Goal: Information Seeking & Learning: Learn about a topic

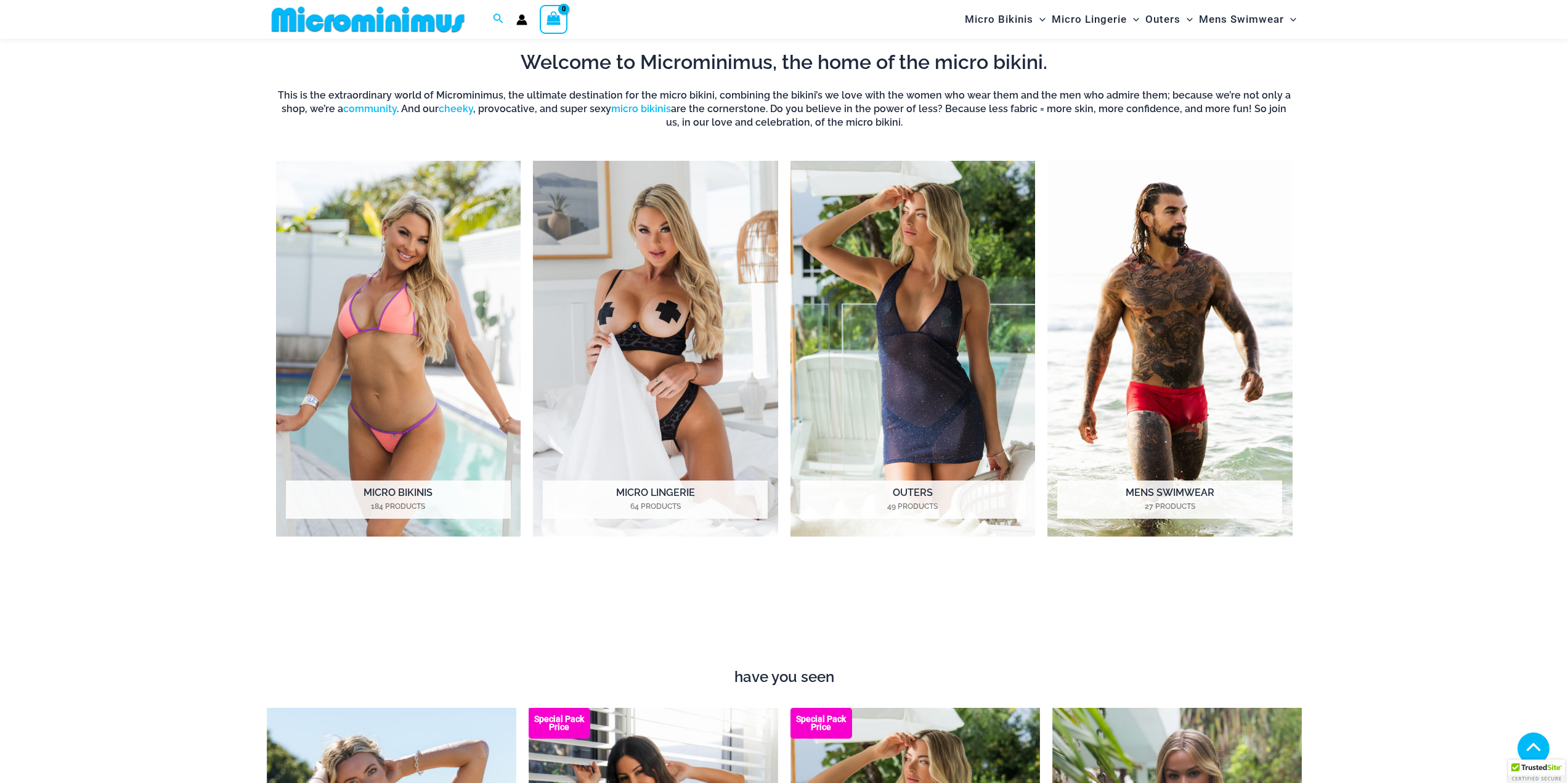
scroll to position [729, 0]
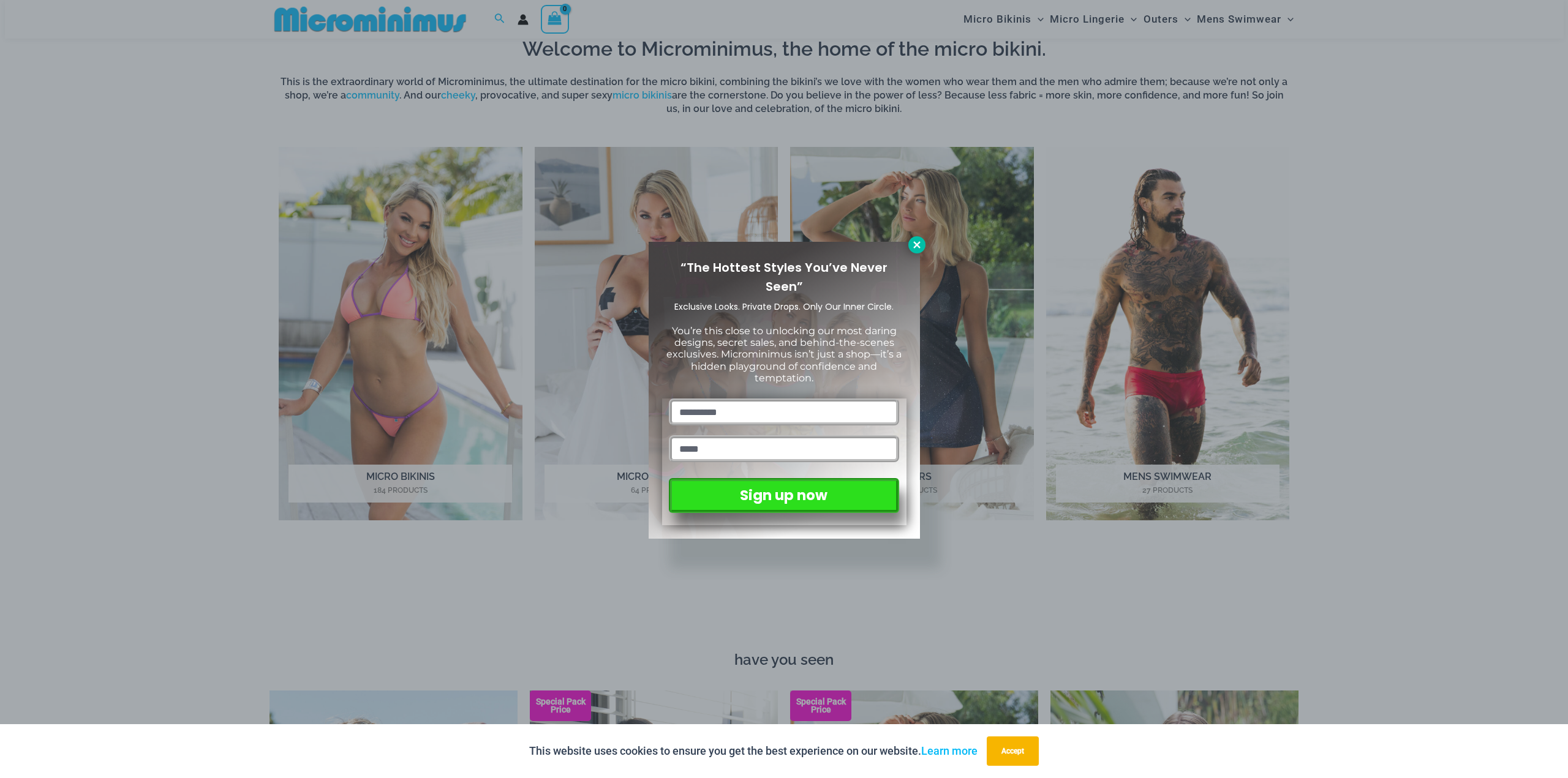
click at [921, 241] on icon at bounding box center [917, 245] width 11 height 11
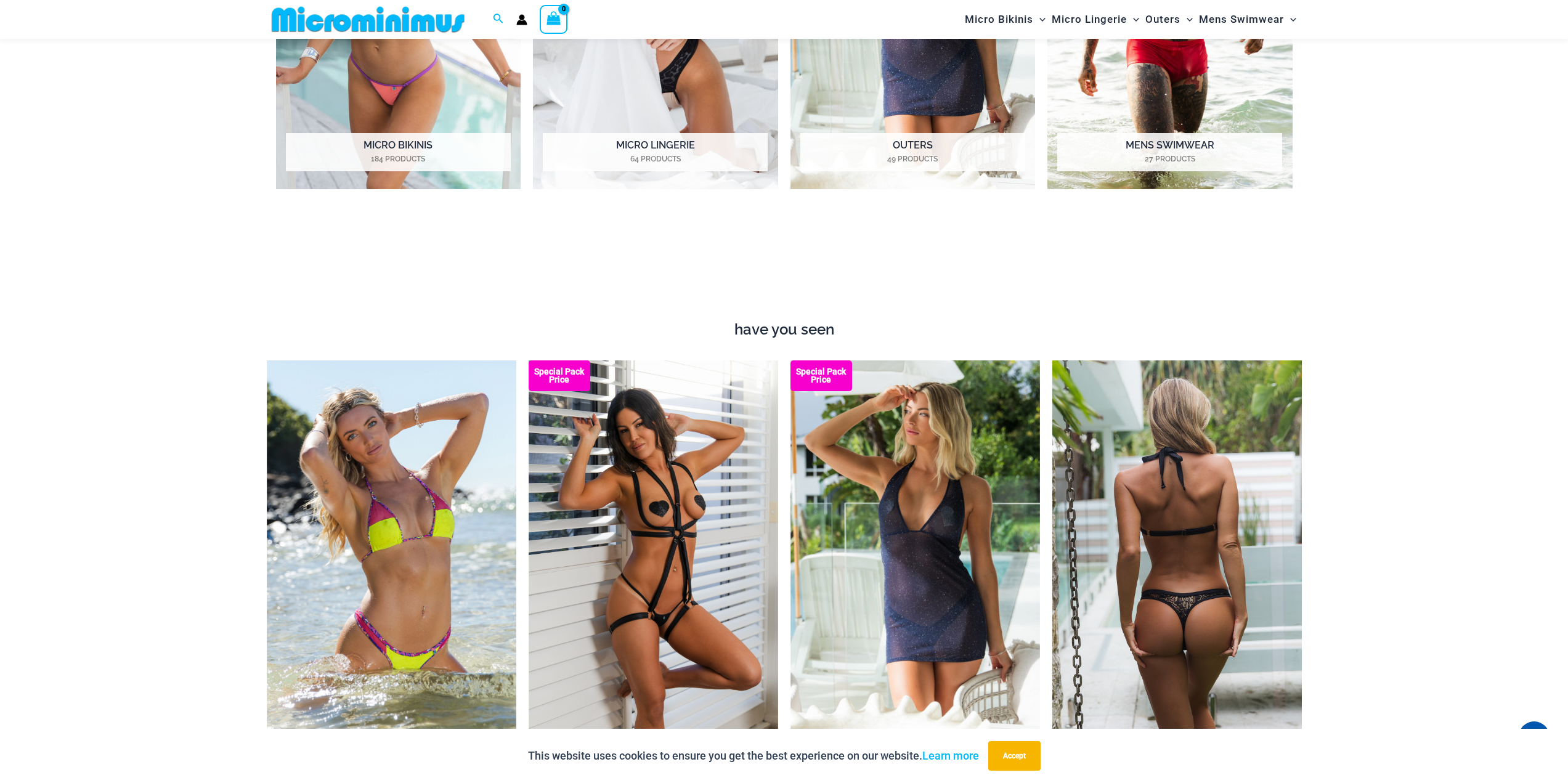
scroll to position [976, 0]
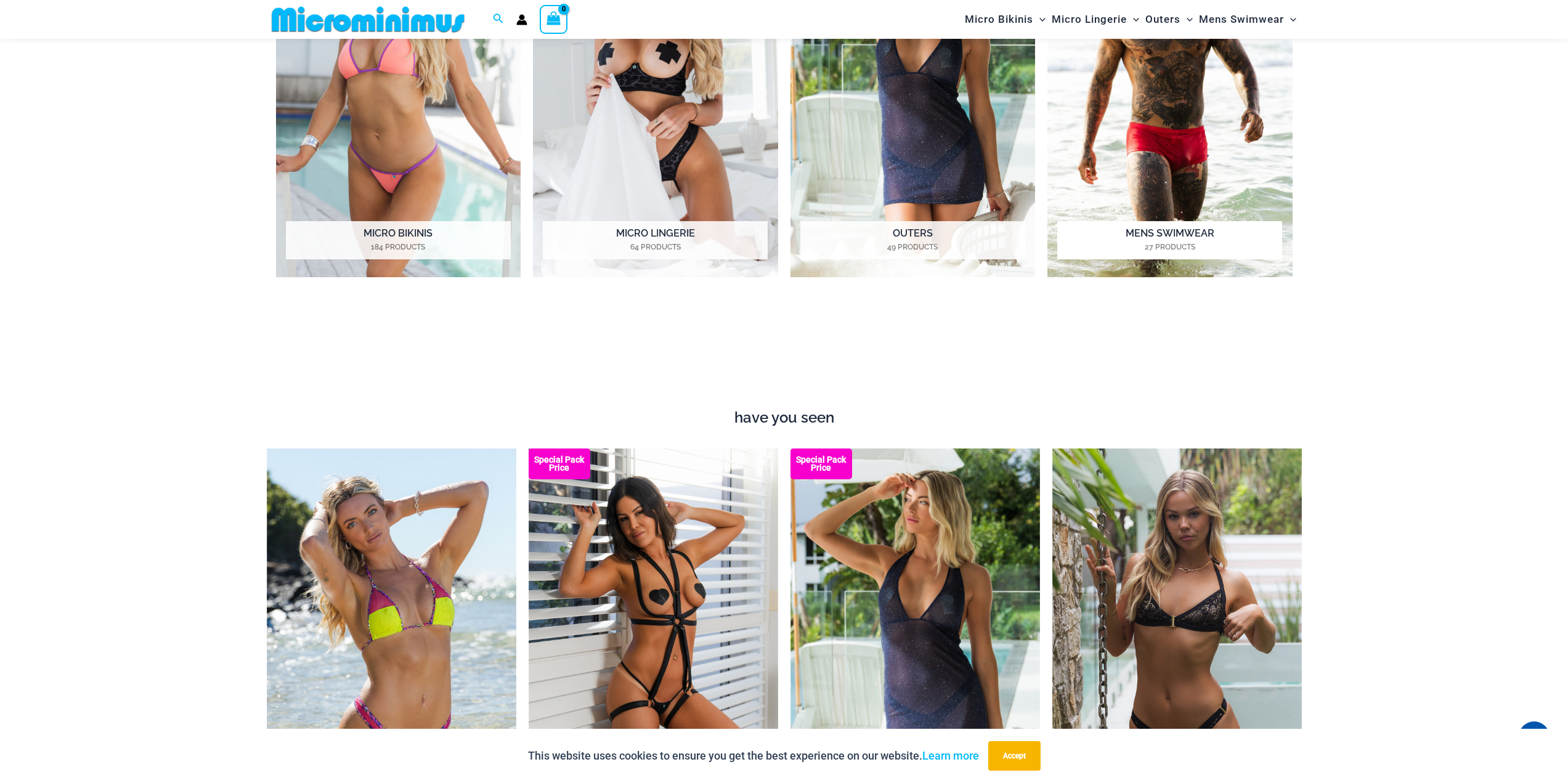
click at [1182, 217] on img "Visit product category Mens Swimwear" at bounding box center [1170, 89] width 245 height 376
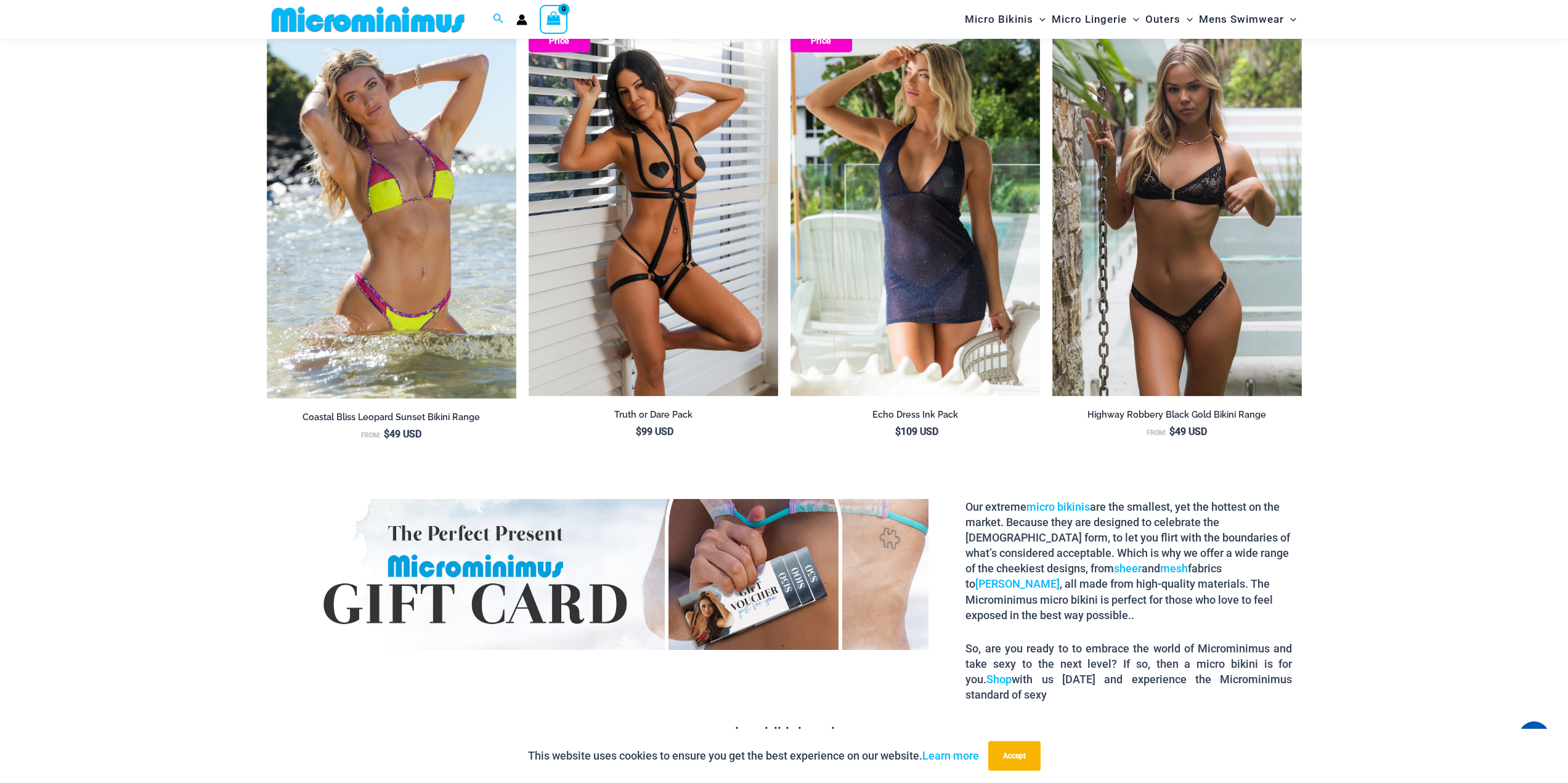
scroll to position [1407, 0]
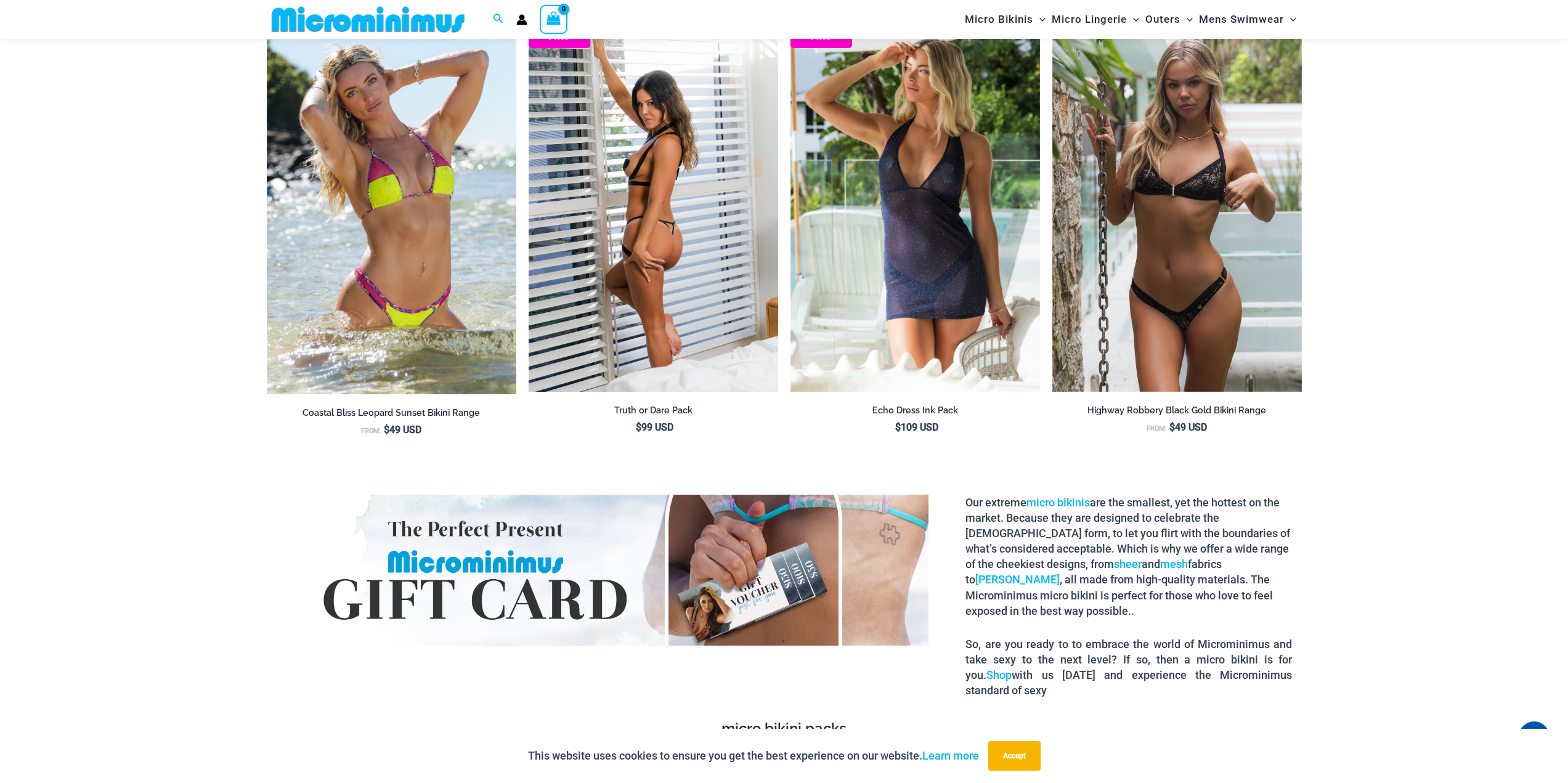
click at [666, 302] on img at bounding box center [654, 204] width 250 height 374
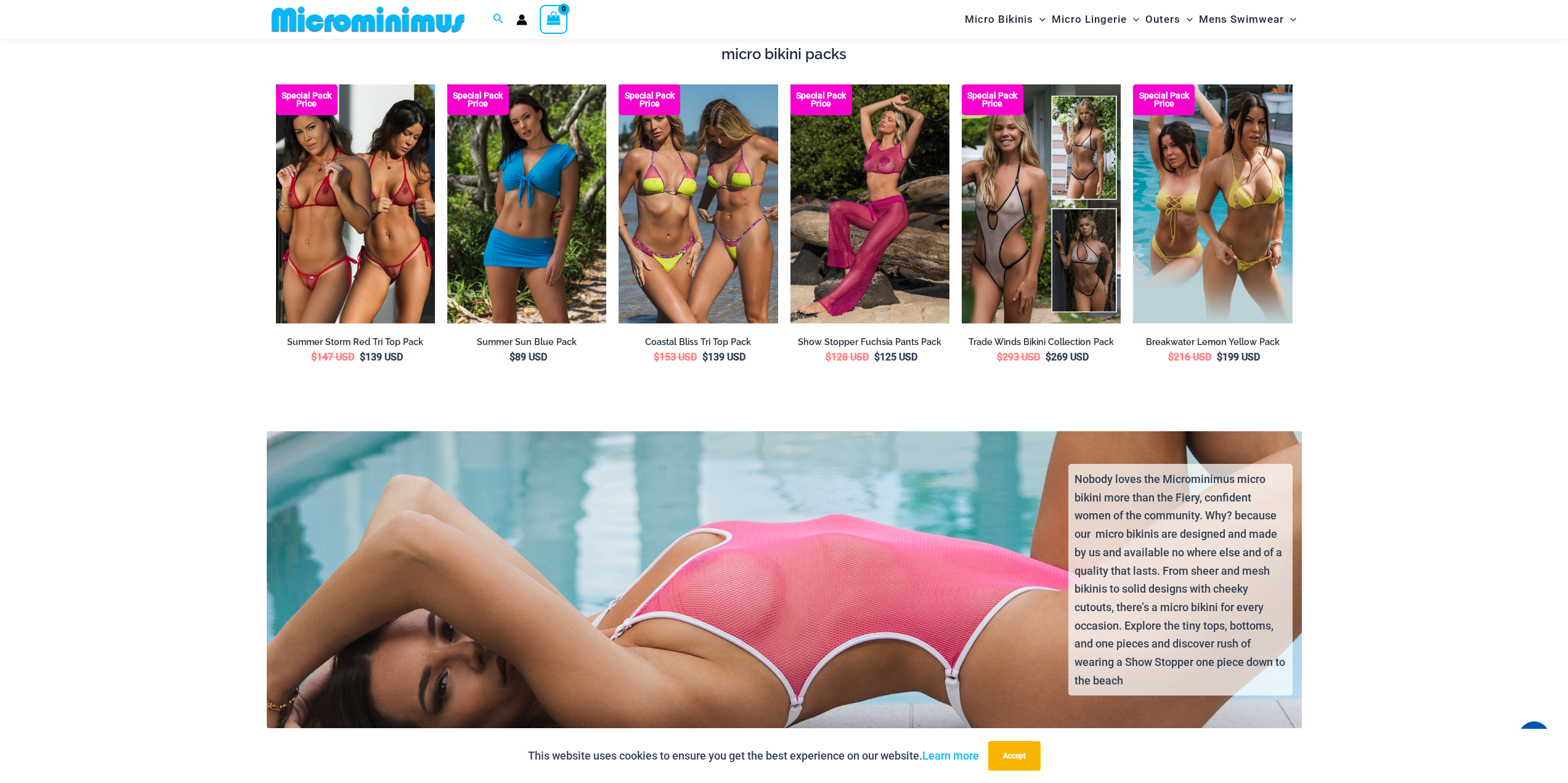
scroll to position [2146, 0]
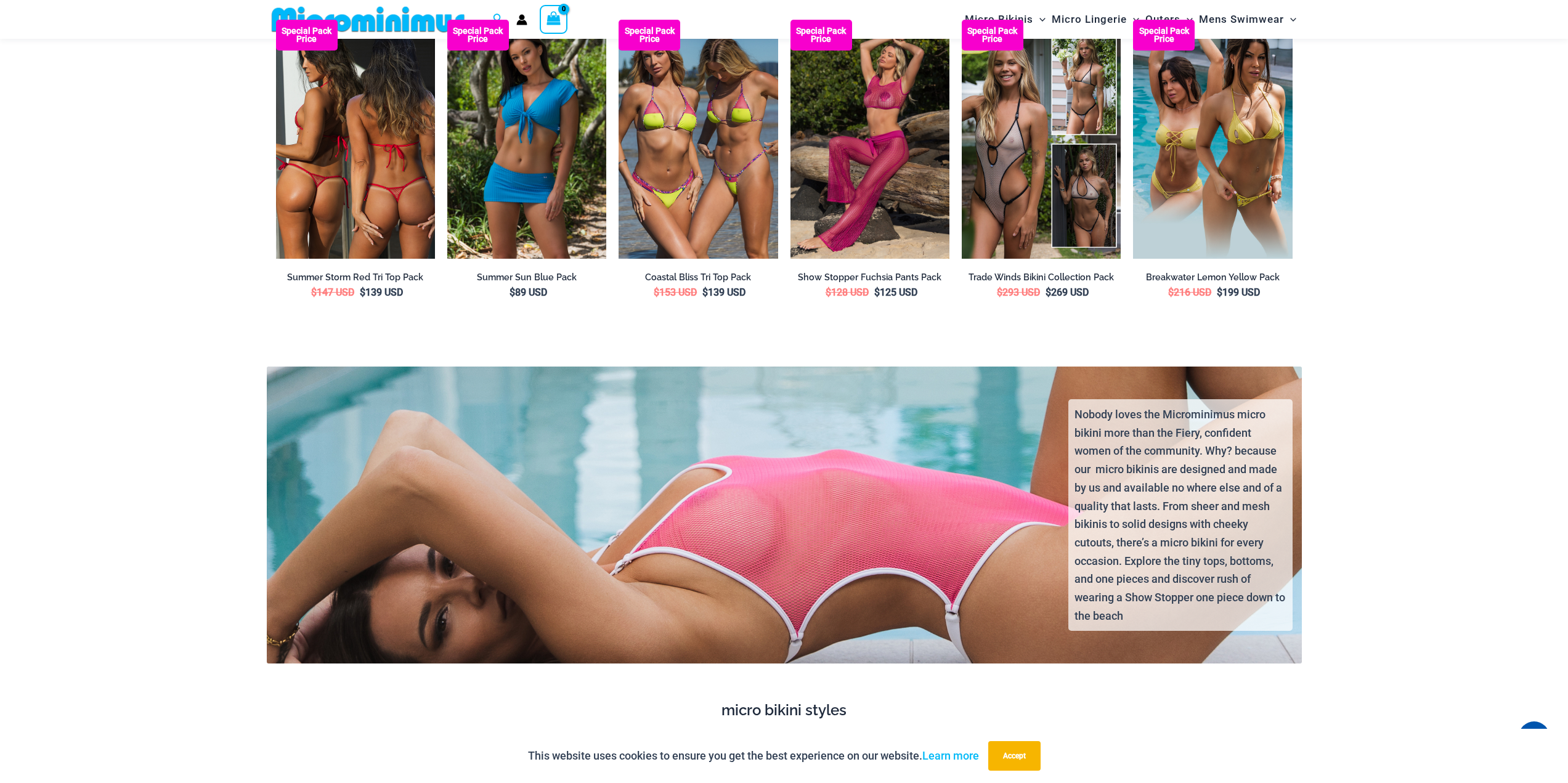
click at [366, 258] on img at bounding box center [355, 139] width 159 height 238
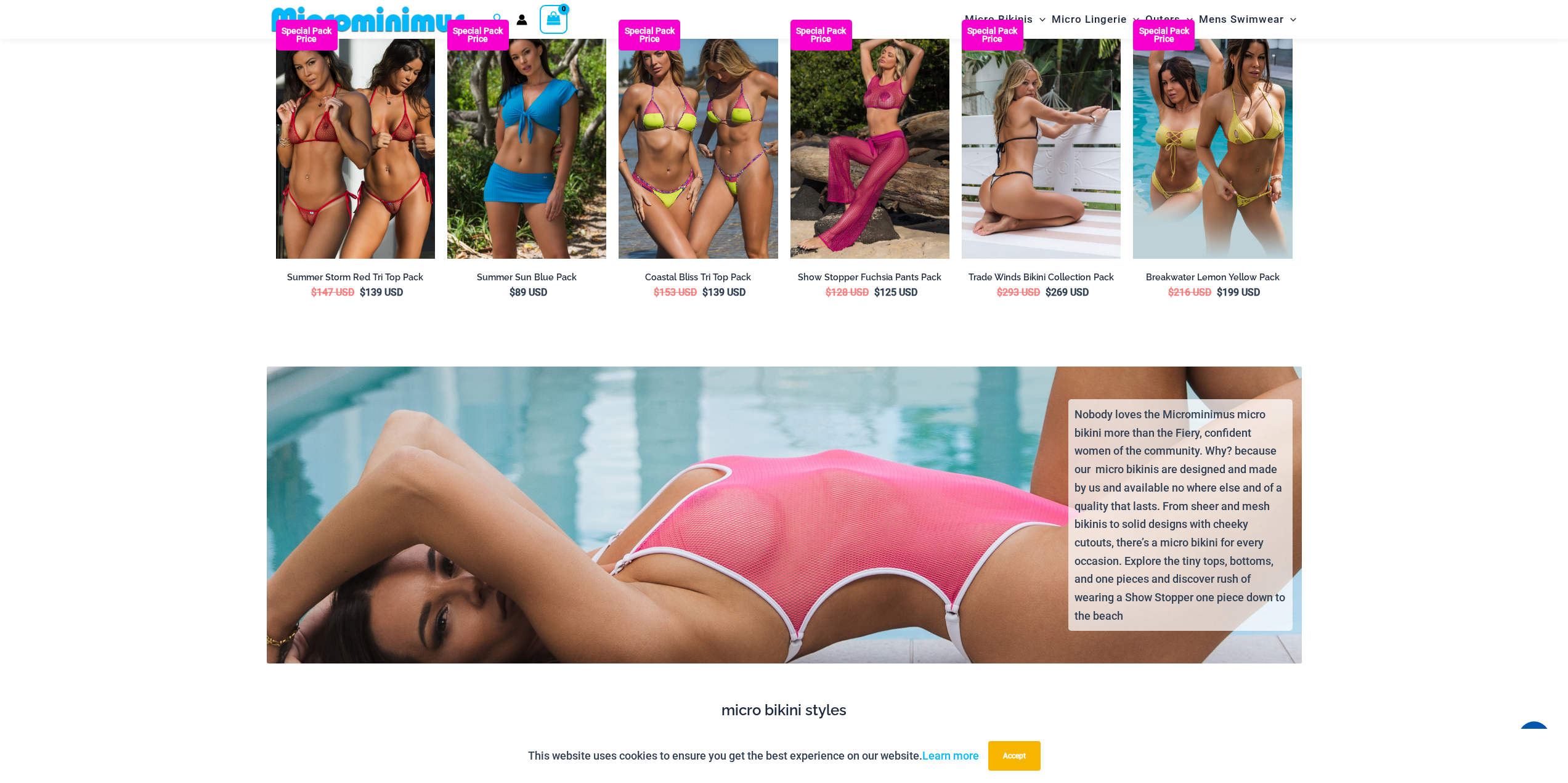
click at [1051, 258] on img at bounding box center [1041, 139] width 159 height 238
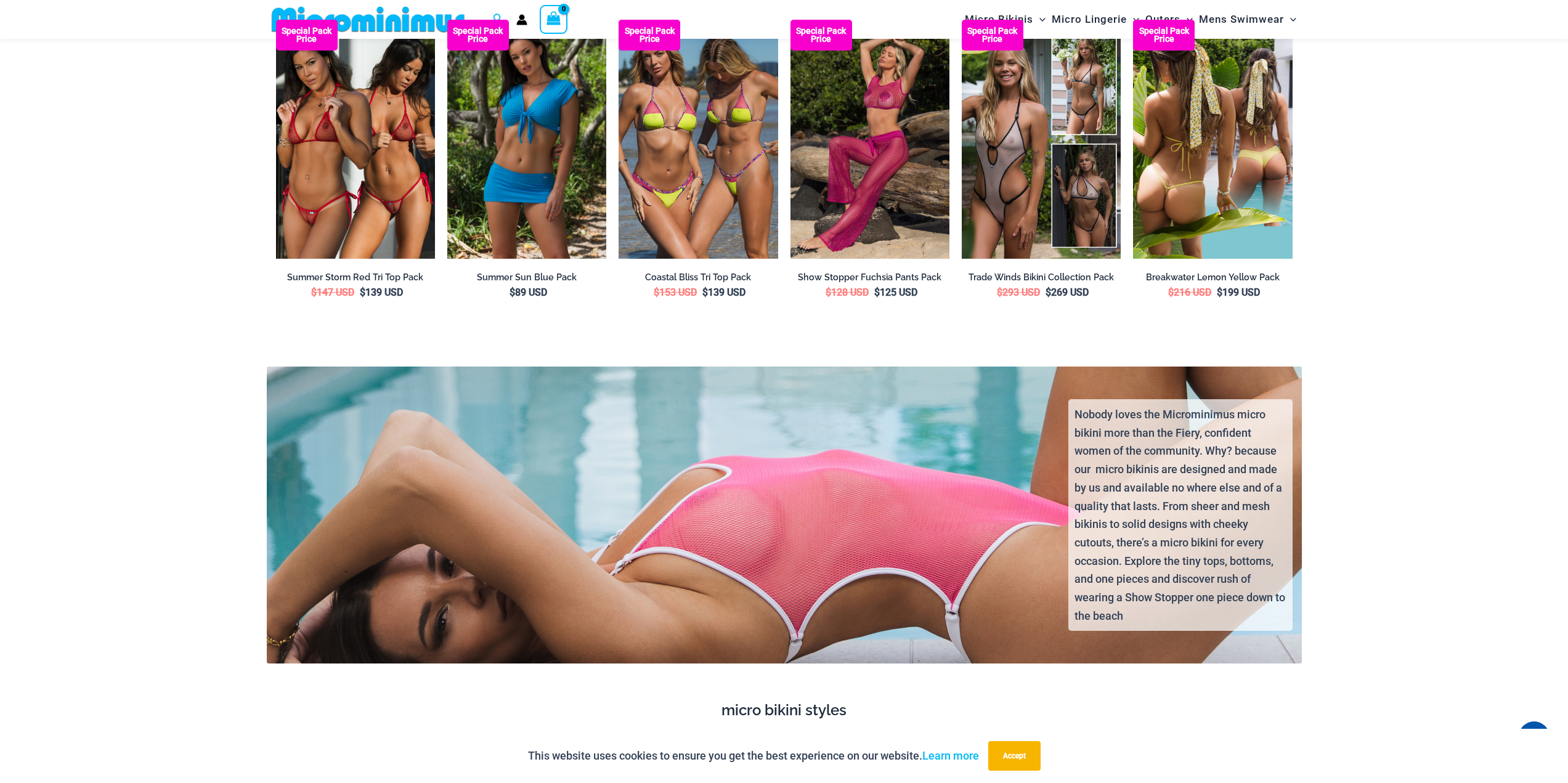
click at [1193, 259] on img at bounding box center [1213, 139] width 159 height 239
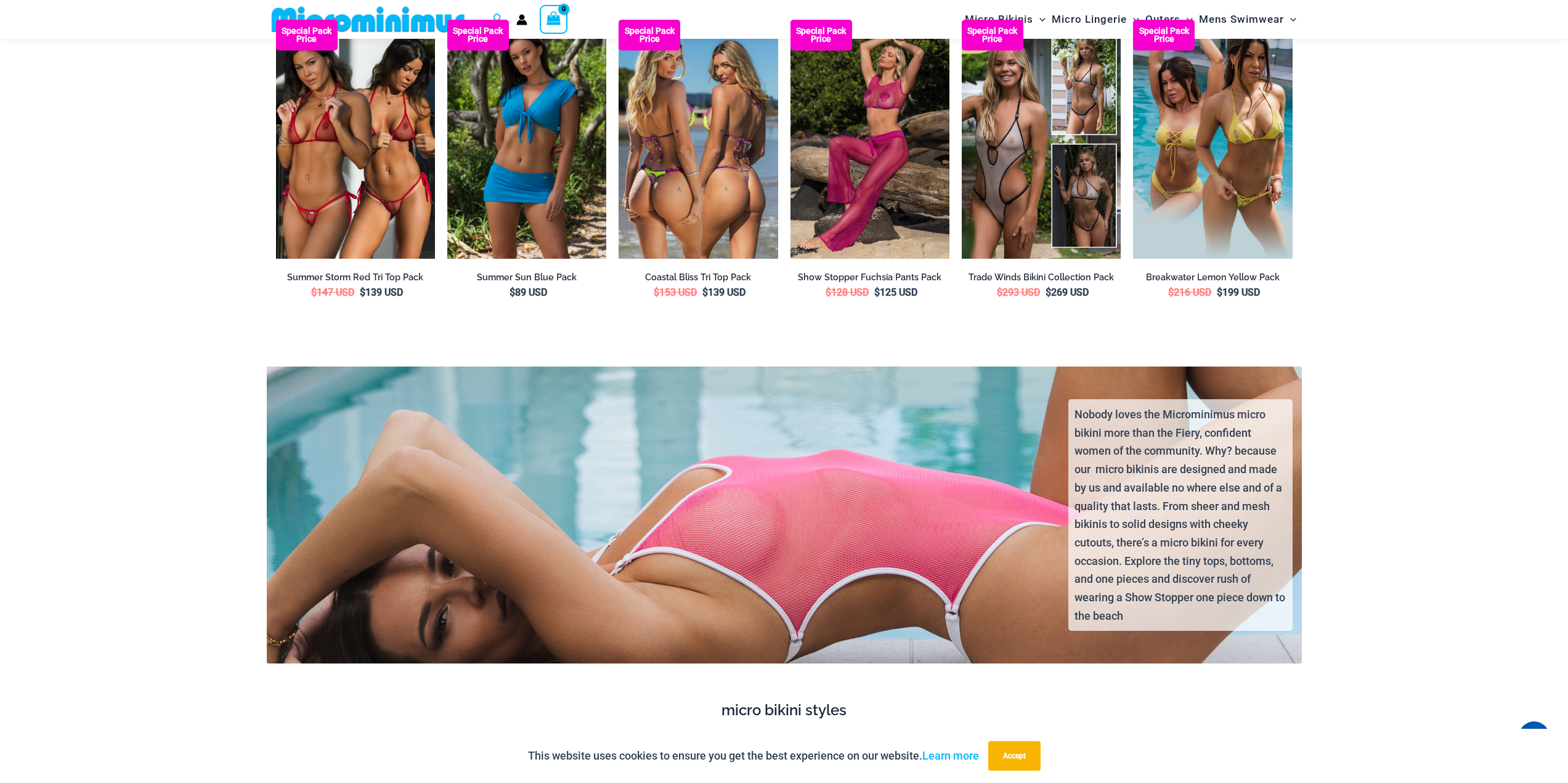
click at [708, 259] on img at bounding box center [698, 139] width 159 height 239
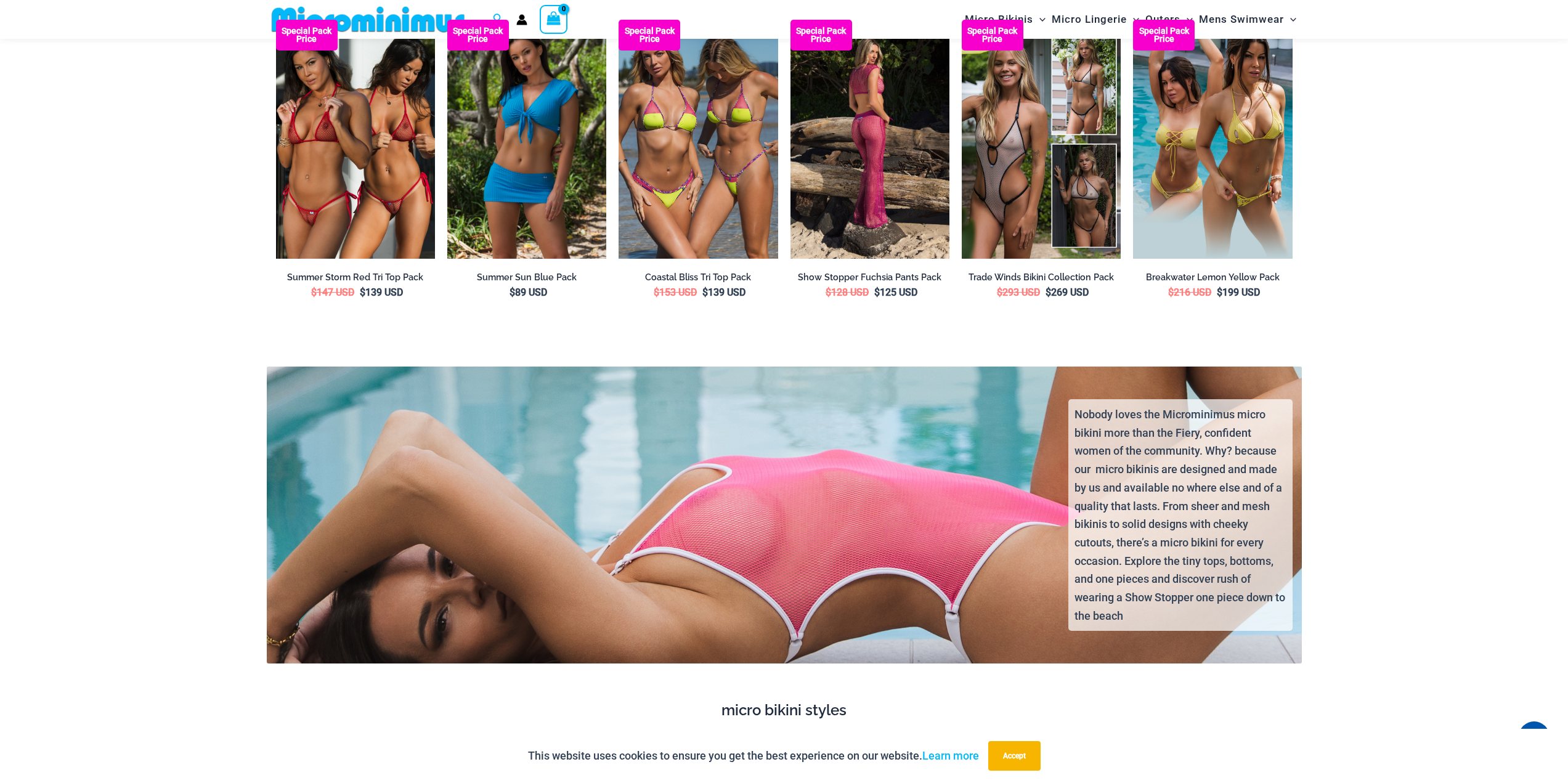
click at [881, 258] on img at bounding box center [870, 139] width 159 height 238
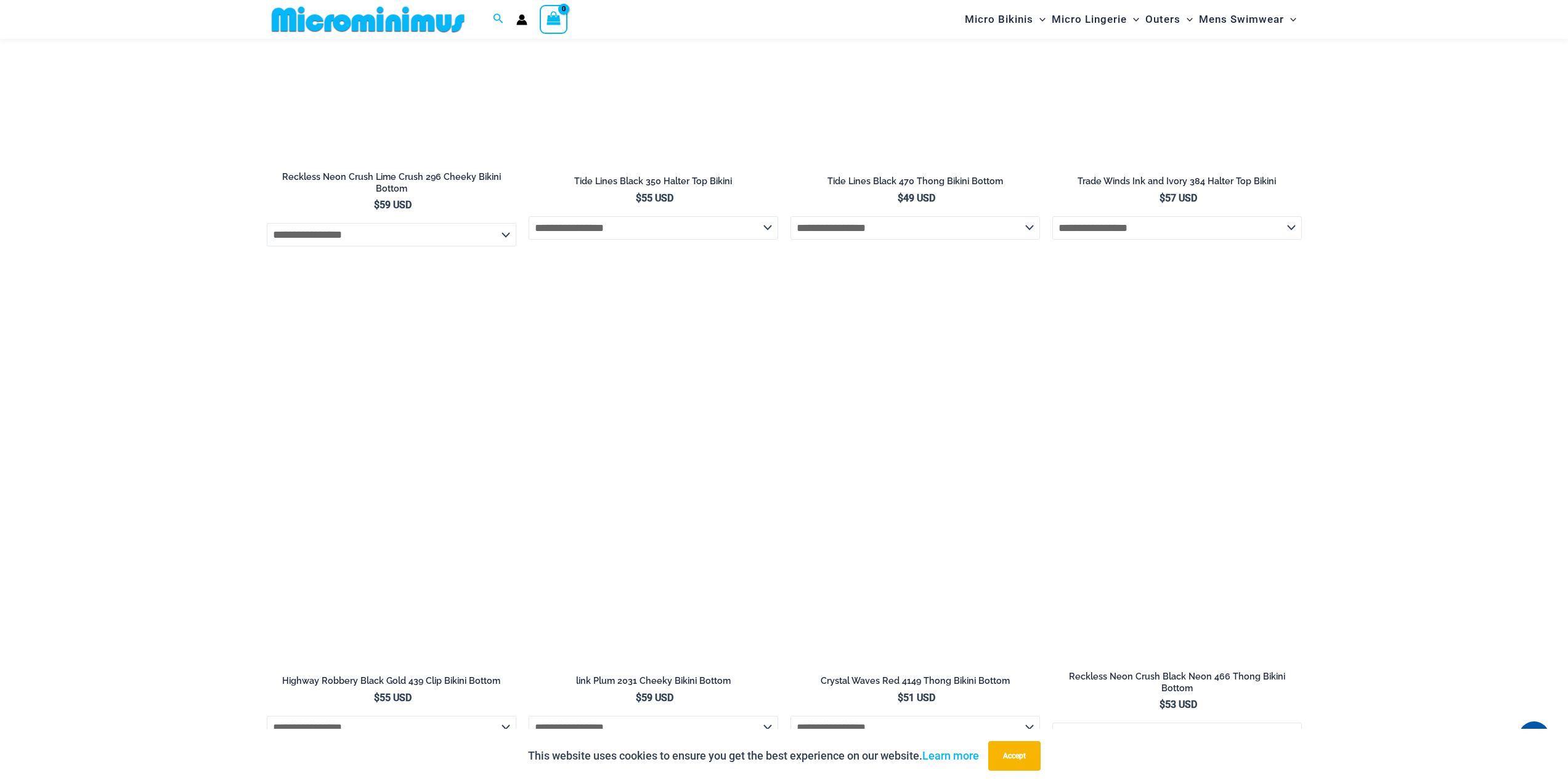
scroll to position [3748, 0]
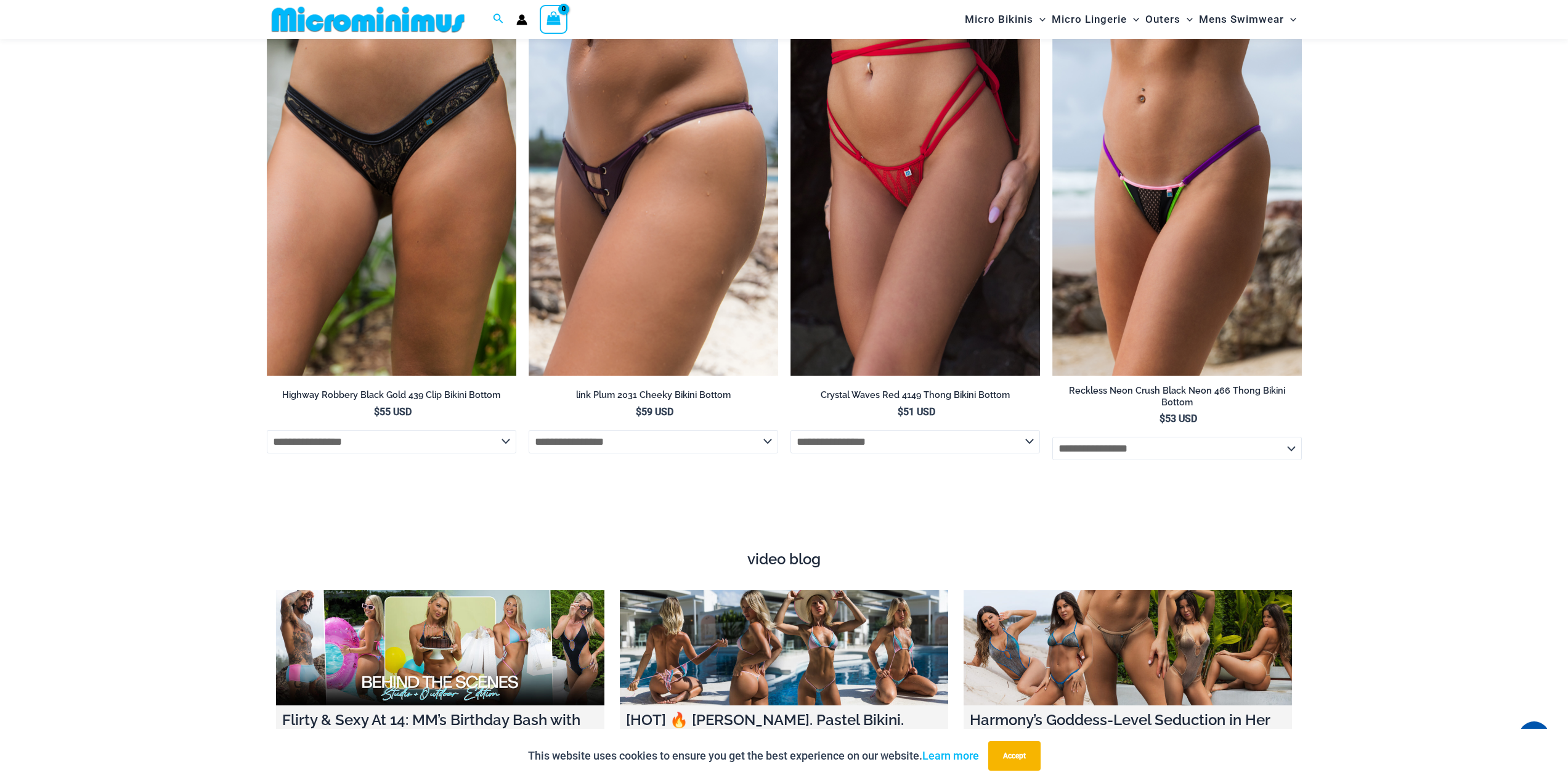
scroll to position [3995, 0]
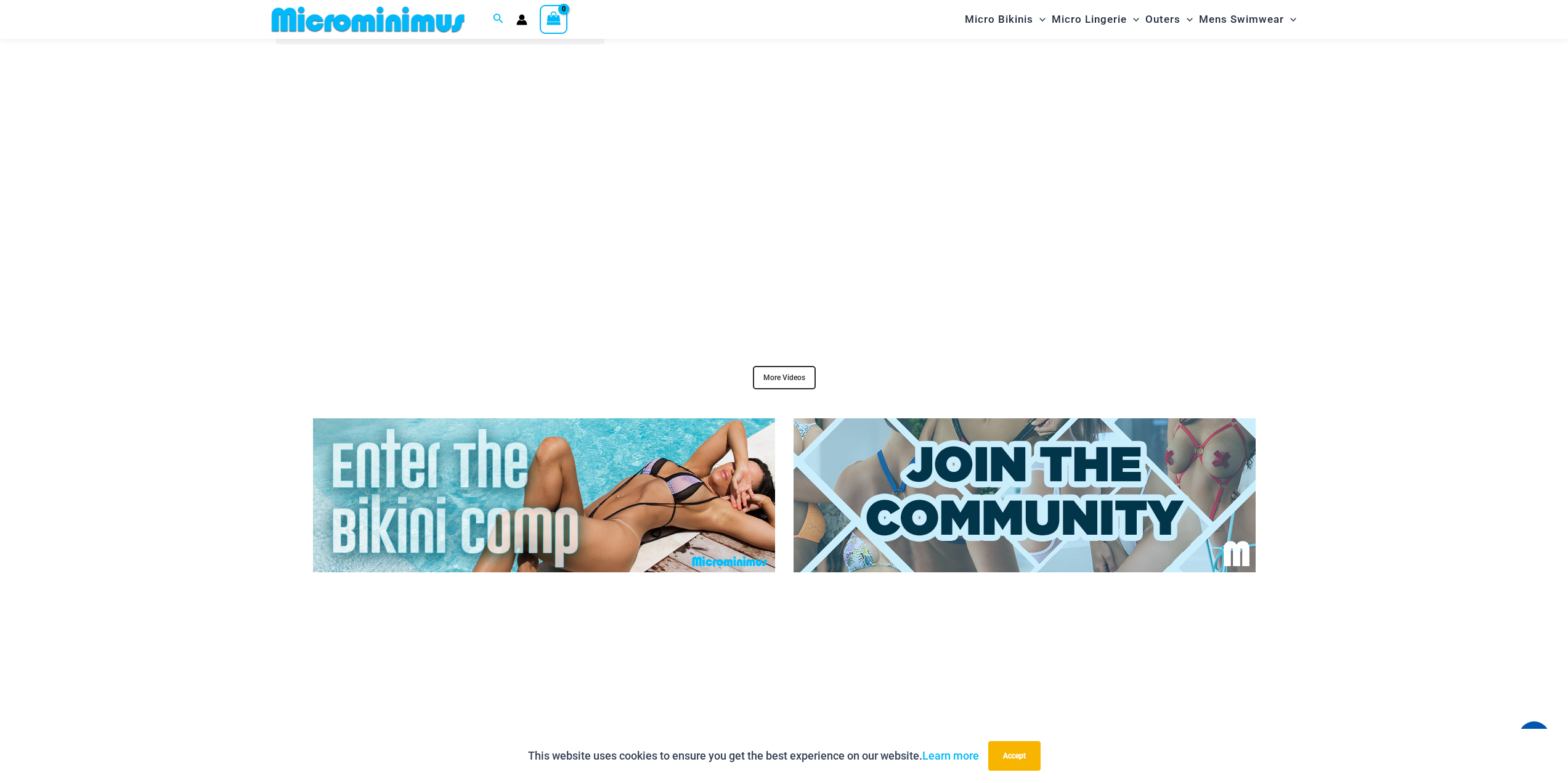
scroll to position [5166, 0]
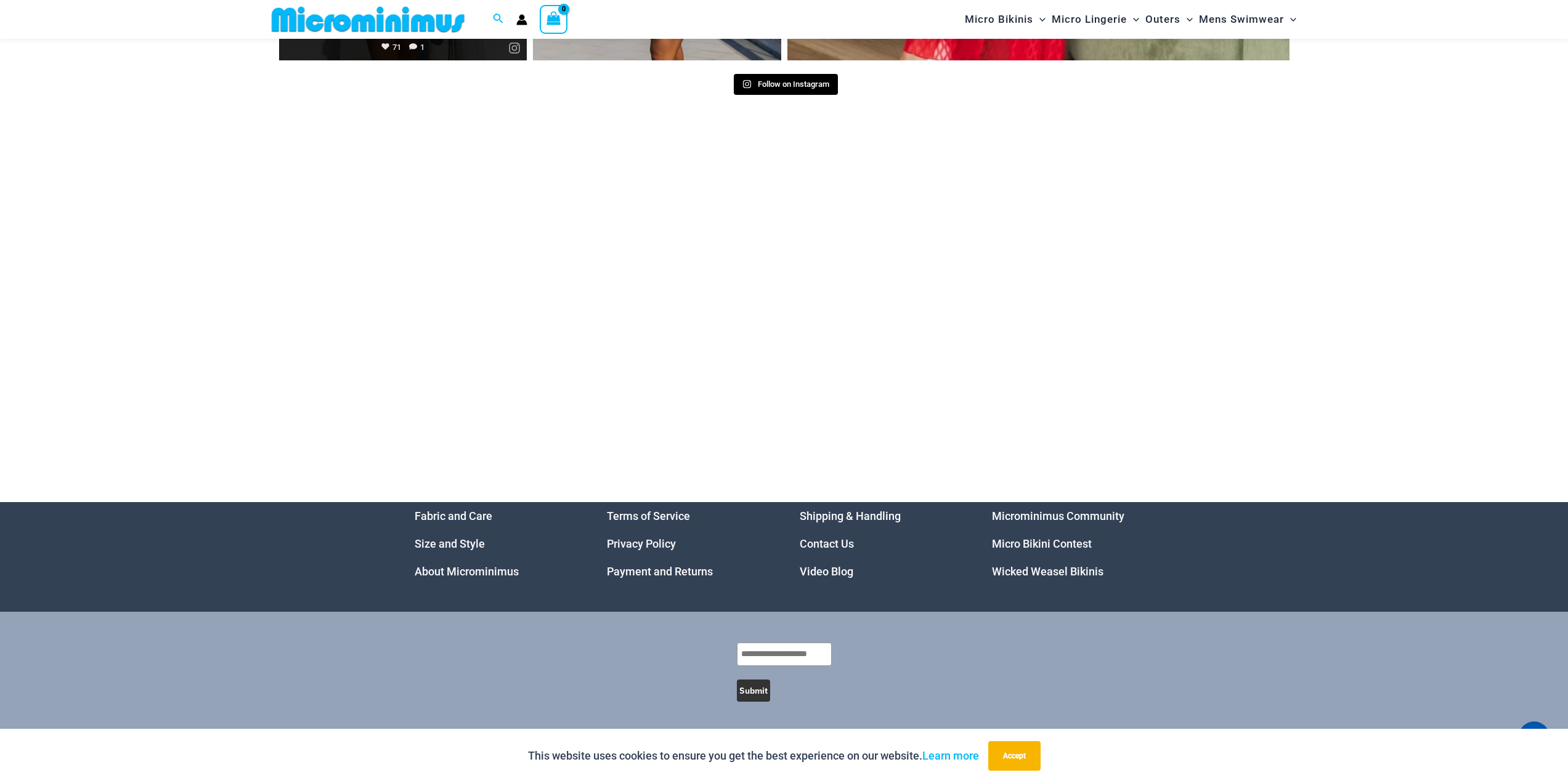
scroll to position [7297, 0]
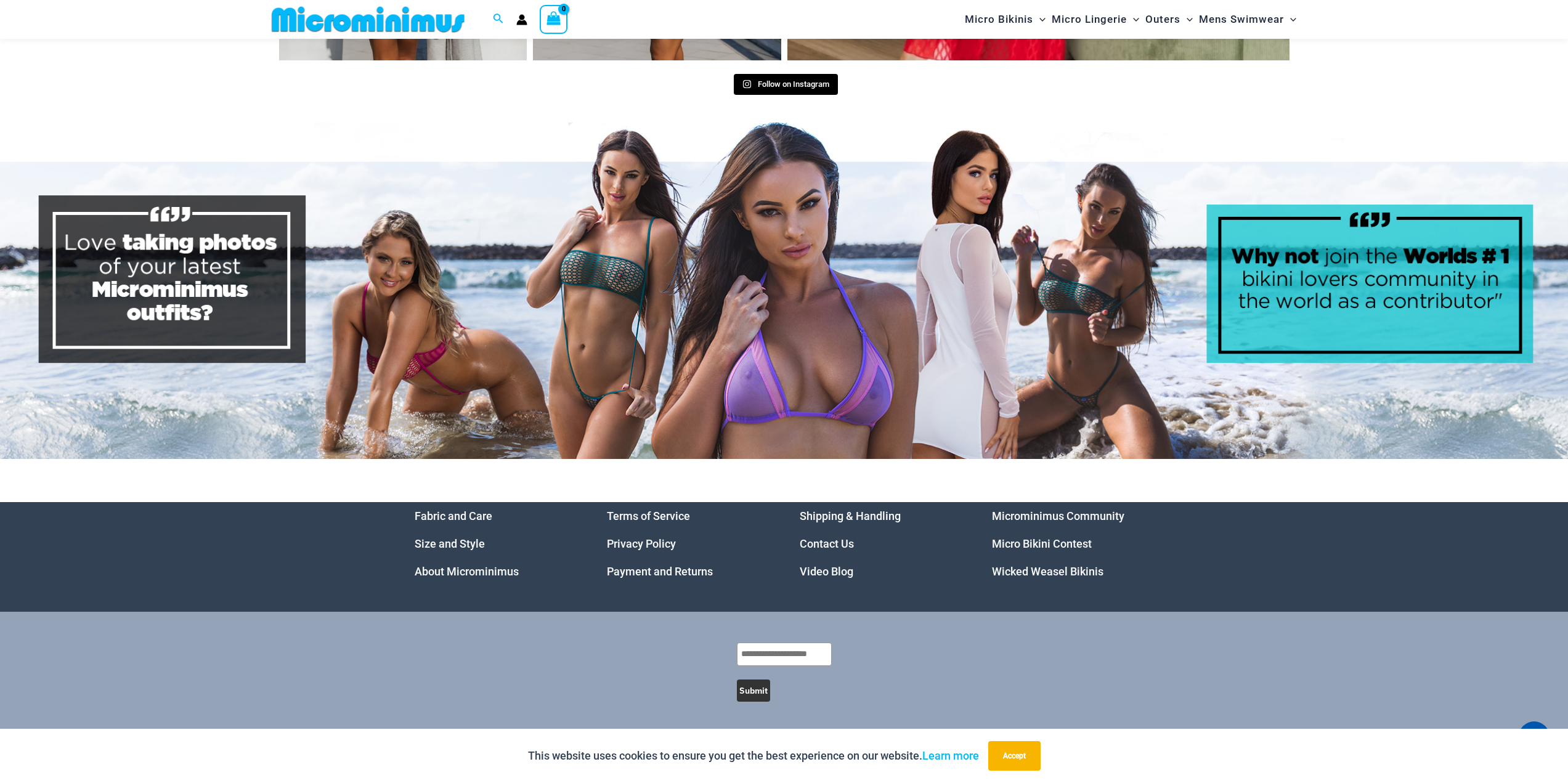
click at [650, 326] on img at bounding box center [784, 291] width 1568 height 337
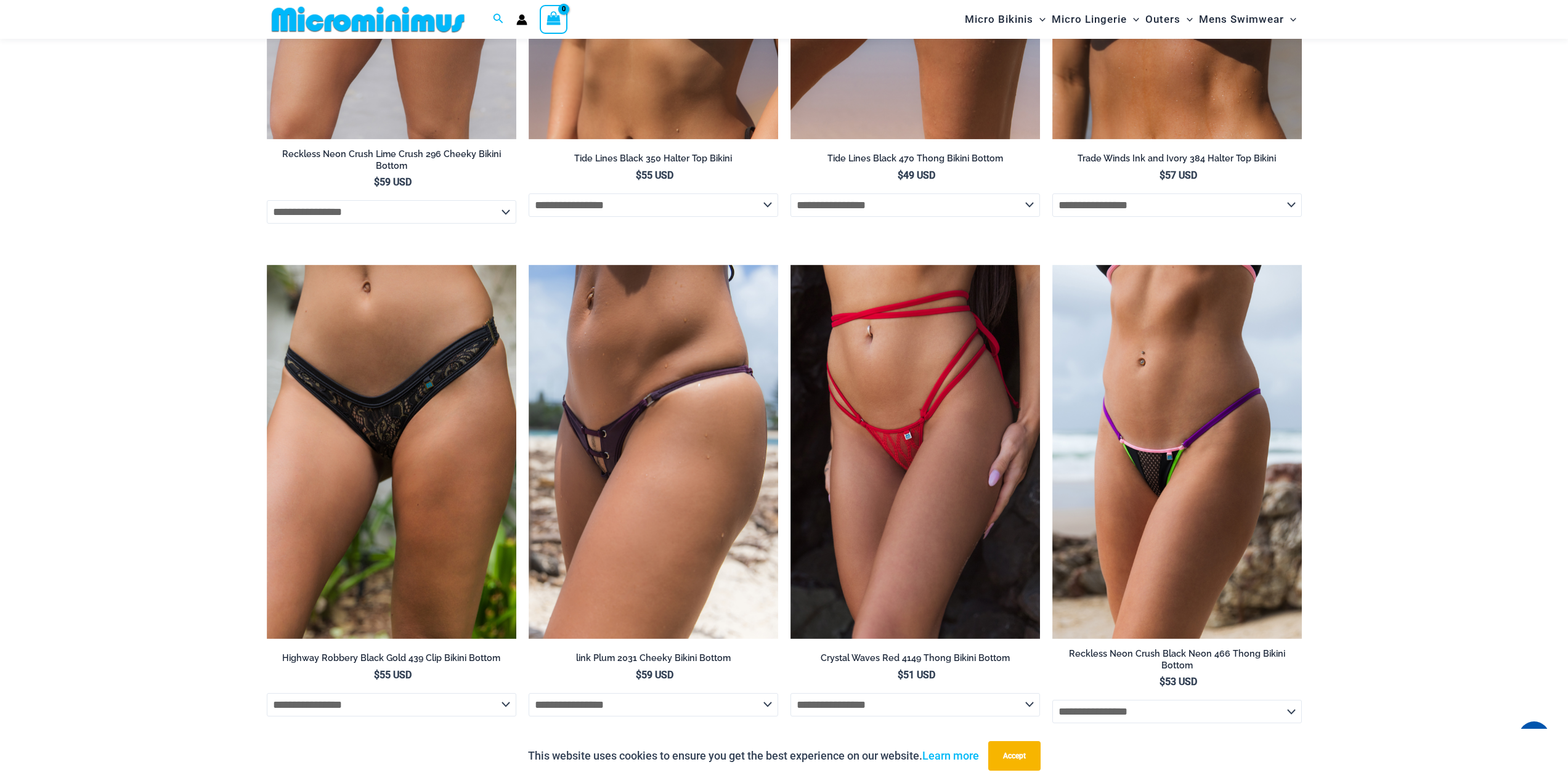
scroll to position [3661, 0]
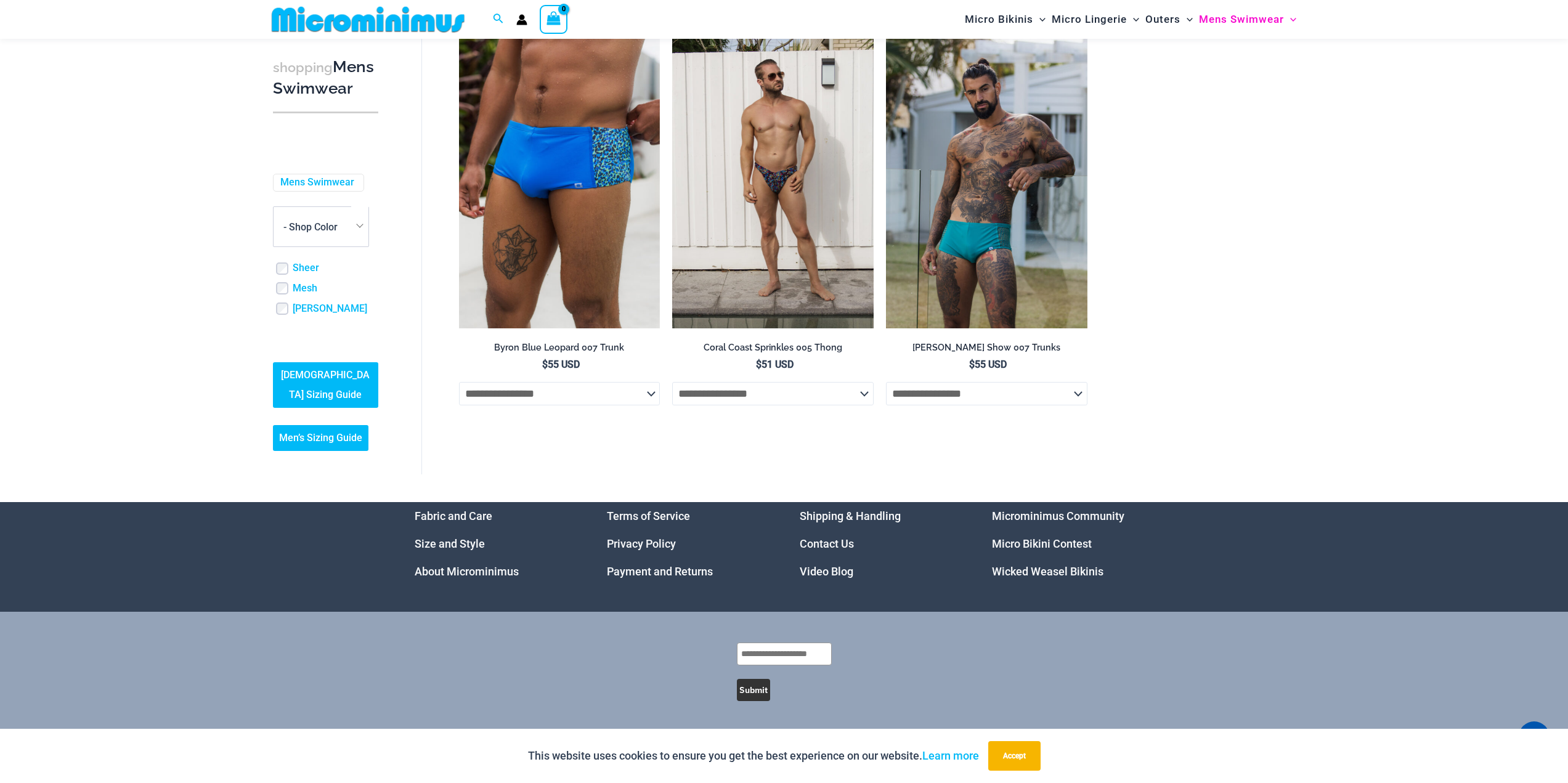
scroll to position [3193, 0]
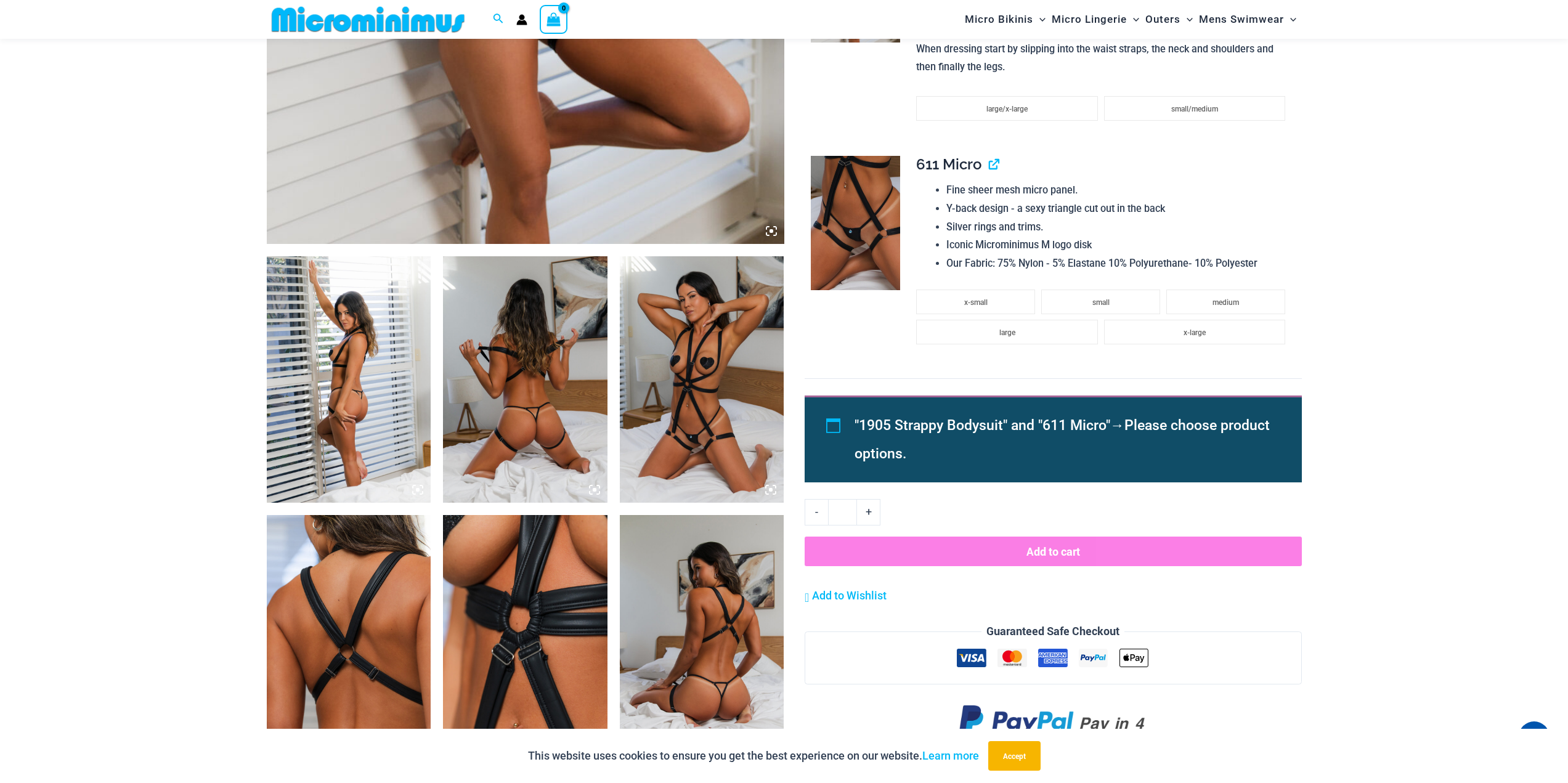
scroll to position [668, 0]
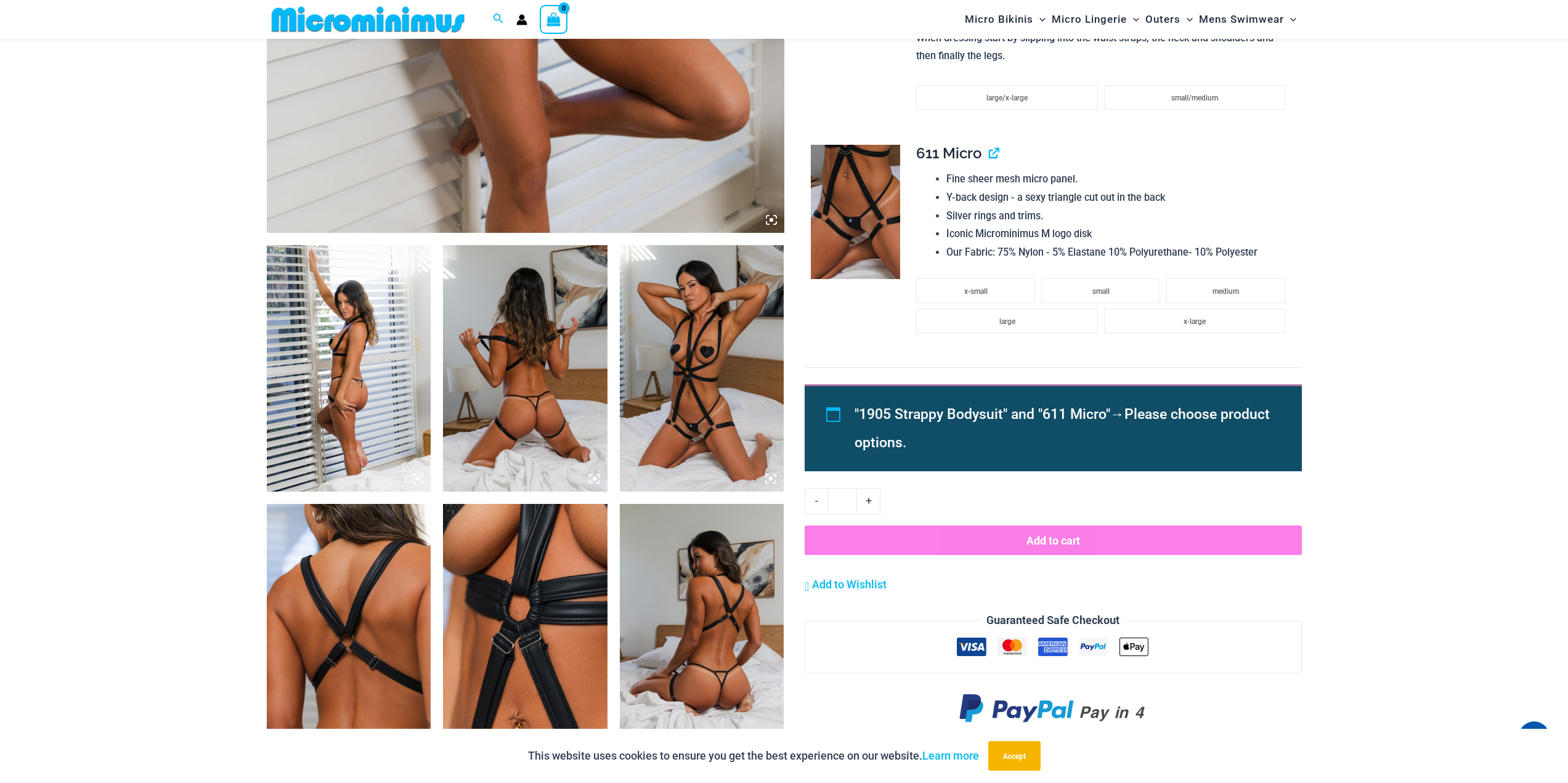
click at [770, 485] on icon at bounding box center [771, 479] width 11 height 11
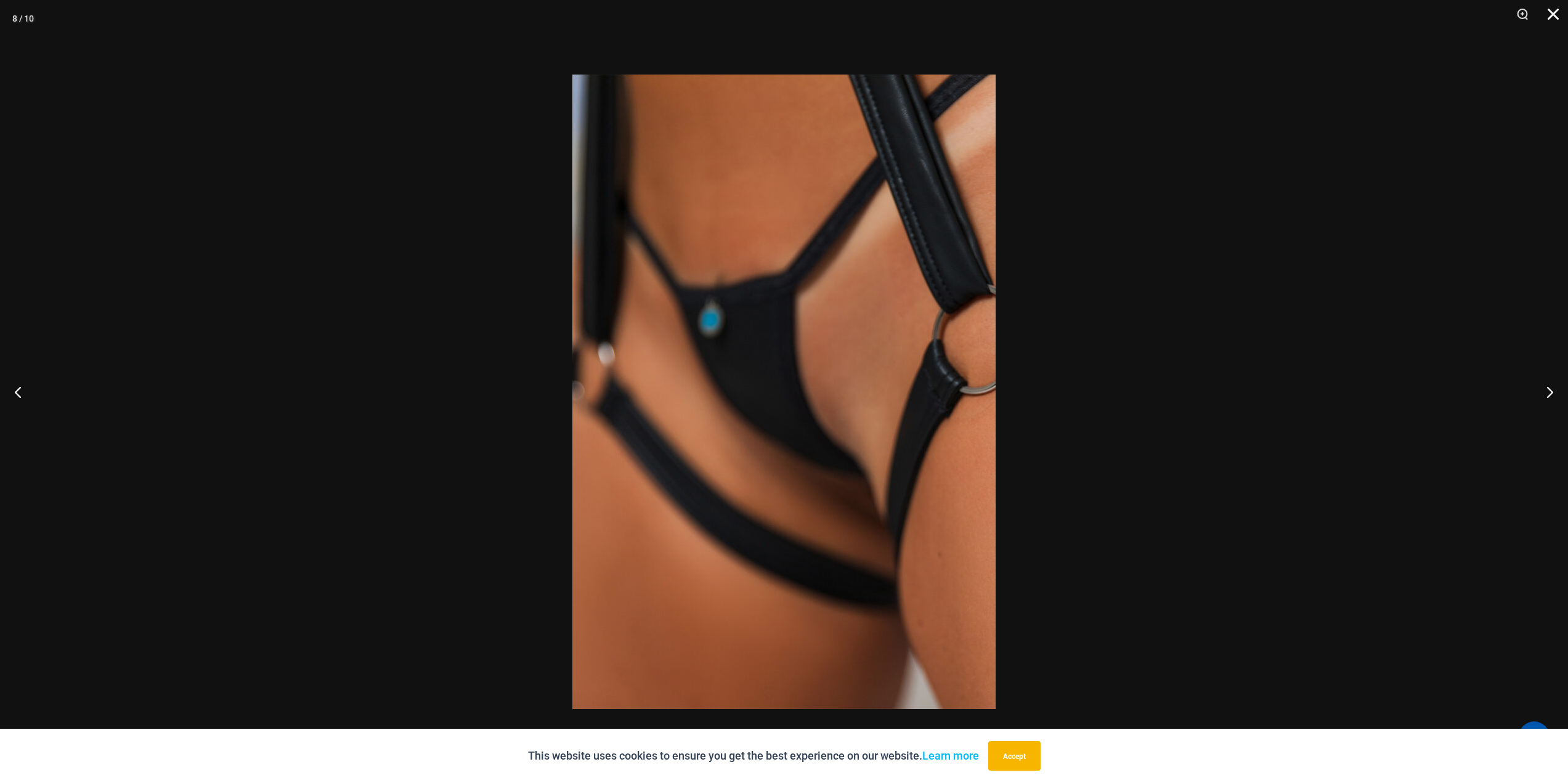
click at [1553, 14] on button "Close" at bounding box center [1549, 18] width 31 height 37
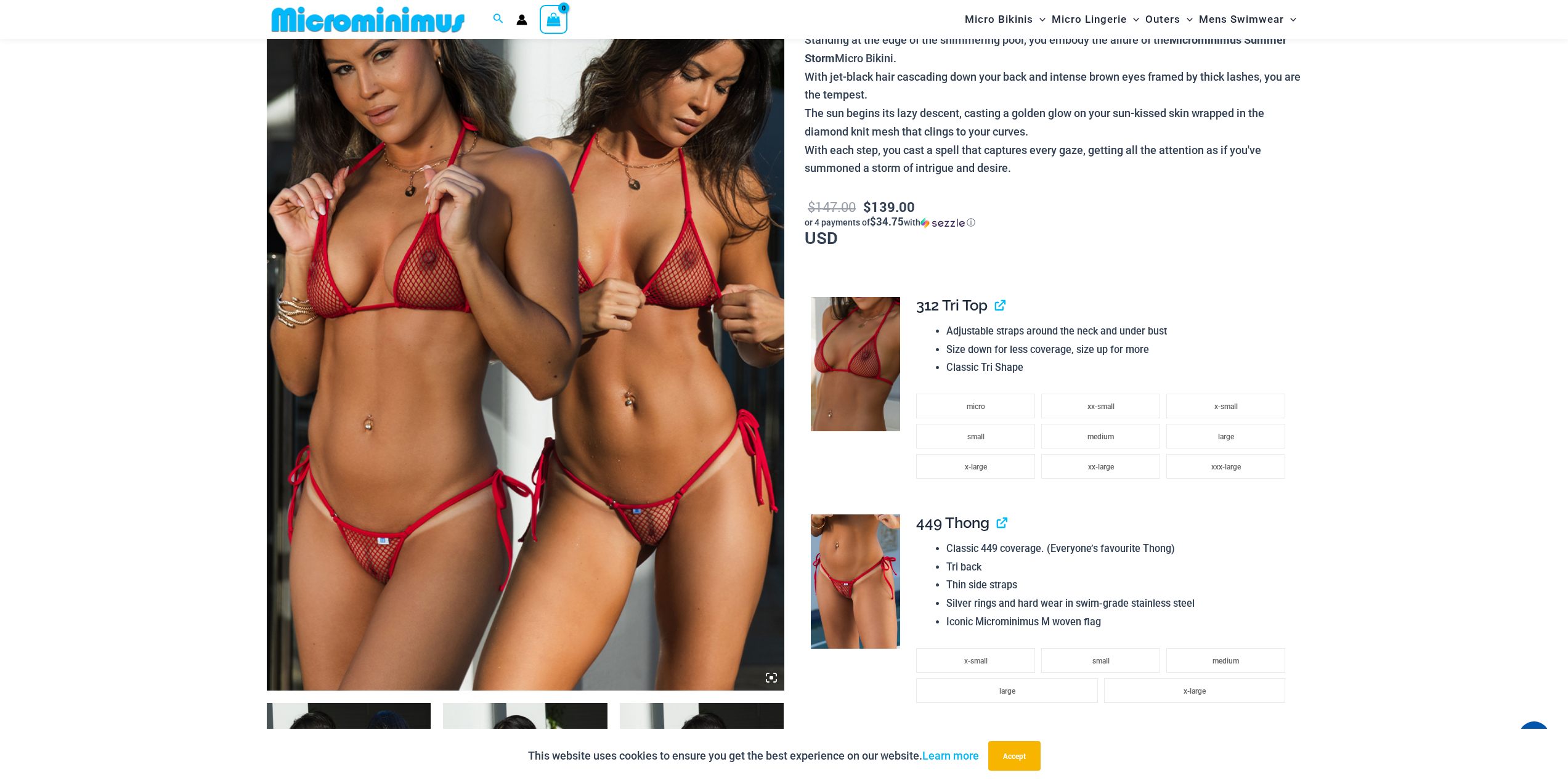
scroll to position [236, 0]
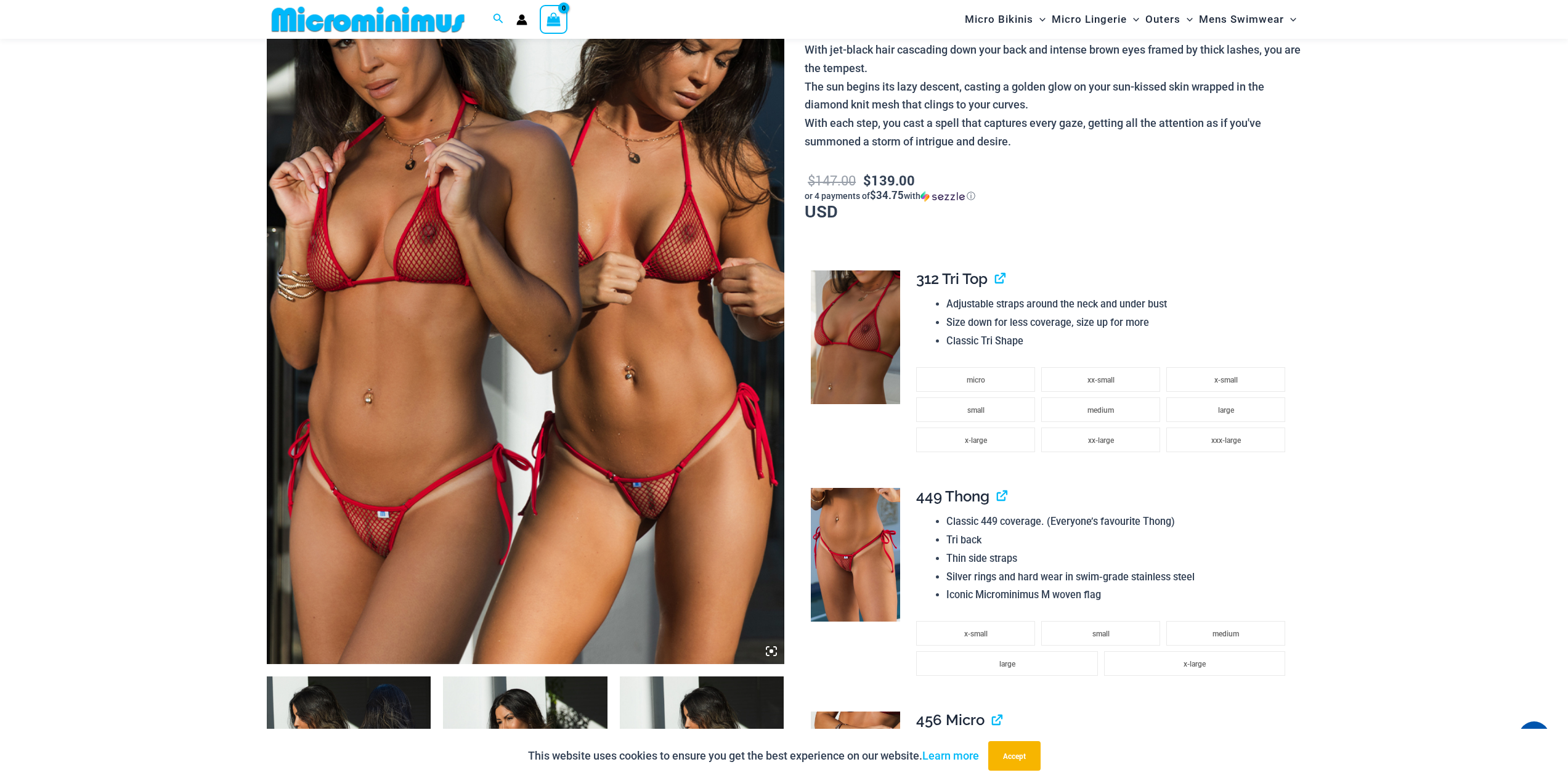
click at [769, 649] on icon at bounding box center [768, 648] width 3 height 3
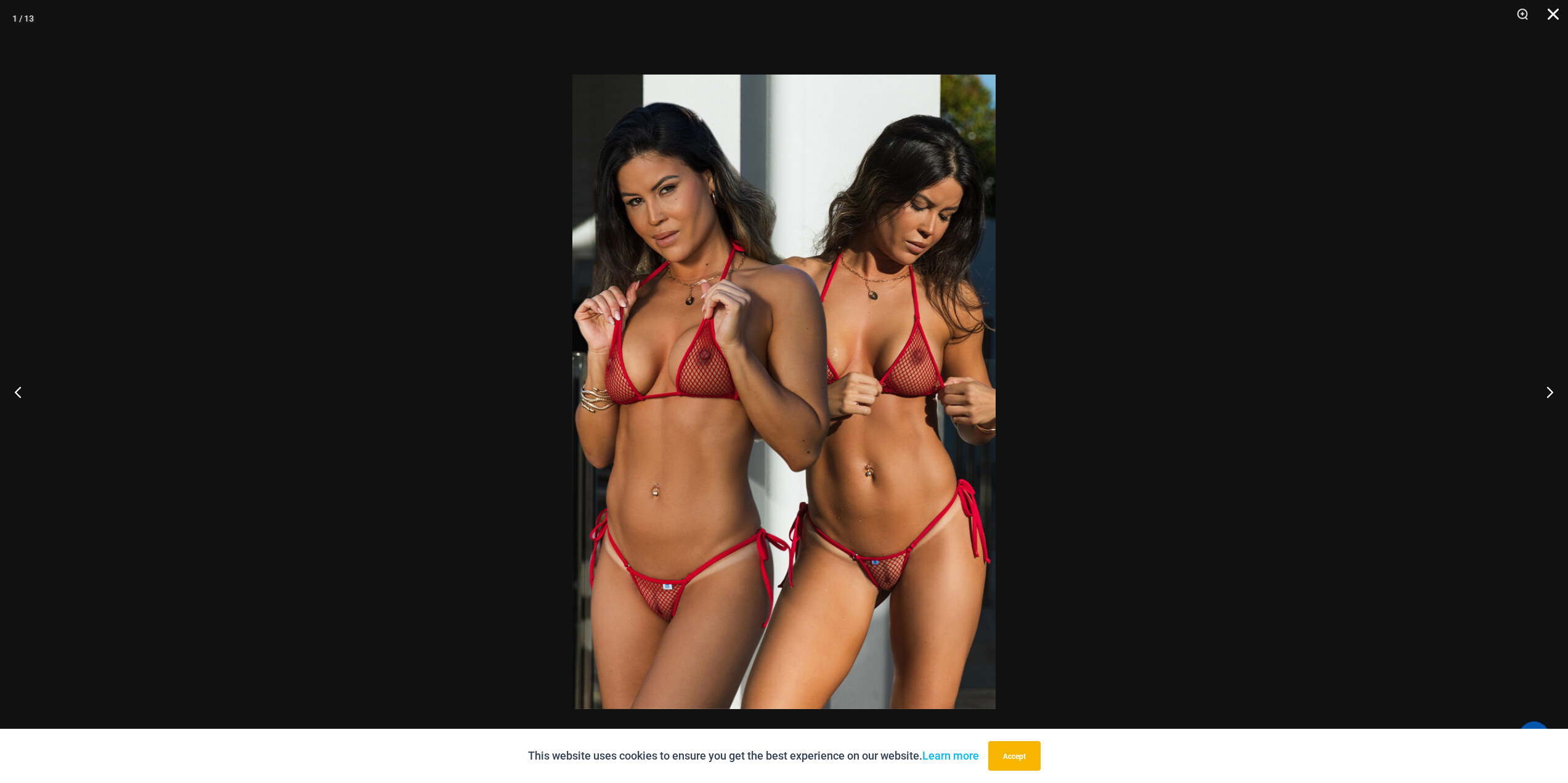
click at [1557, 14] on button "Close" at bounding box center [1549, 18] width 31 height 37
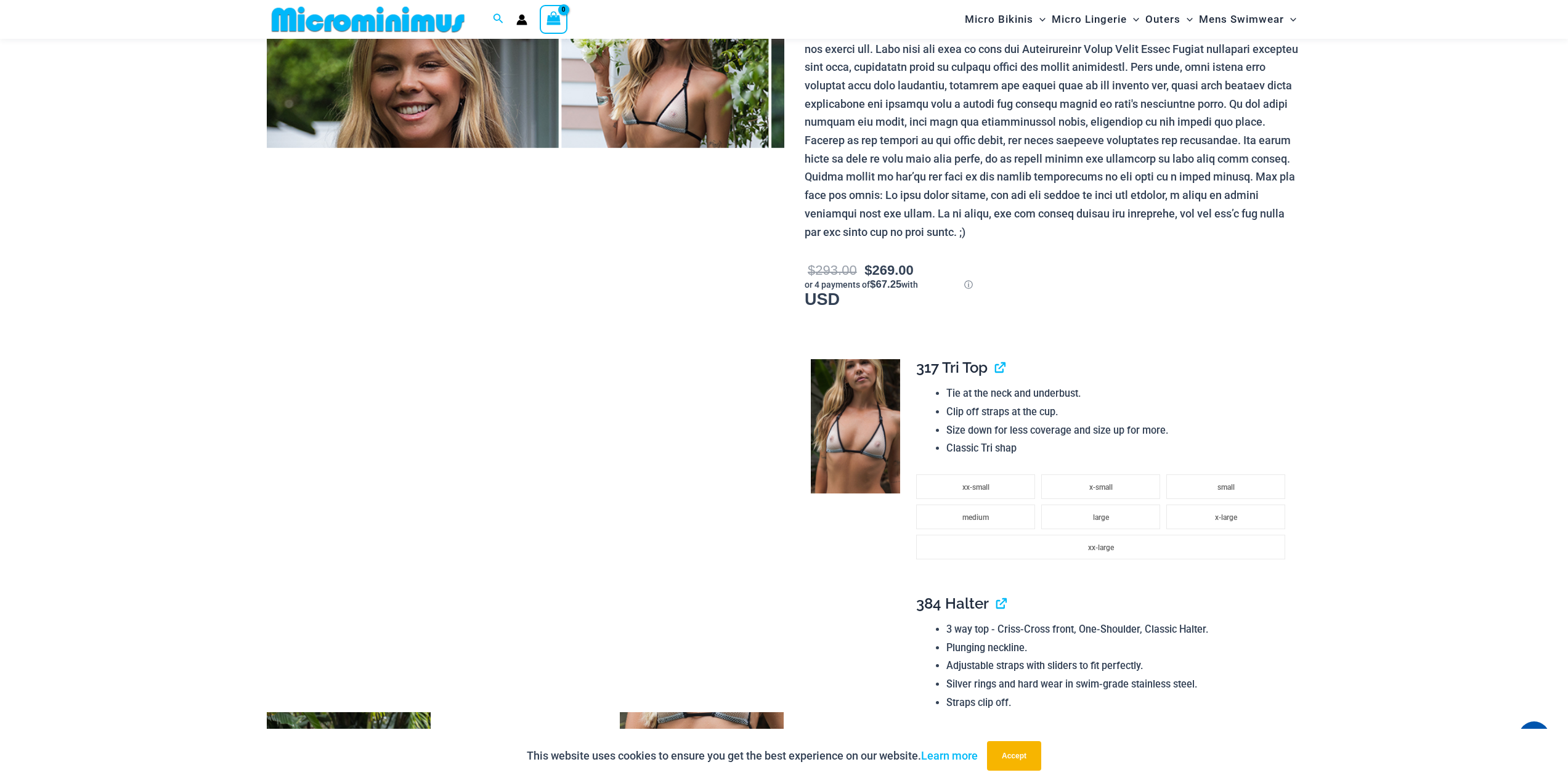
scroll to position [236, 0]
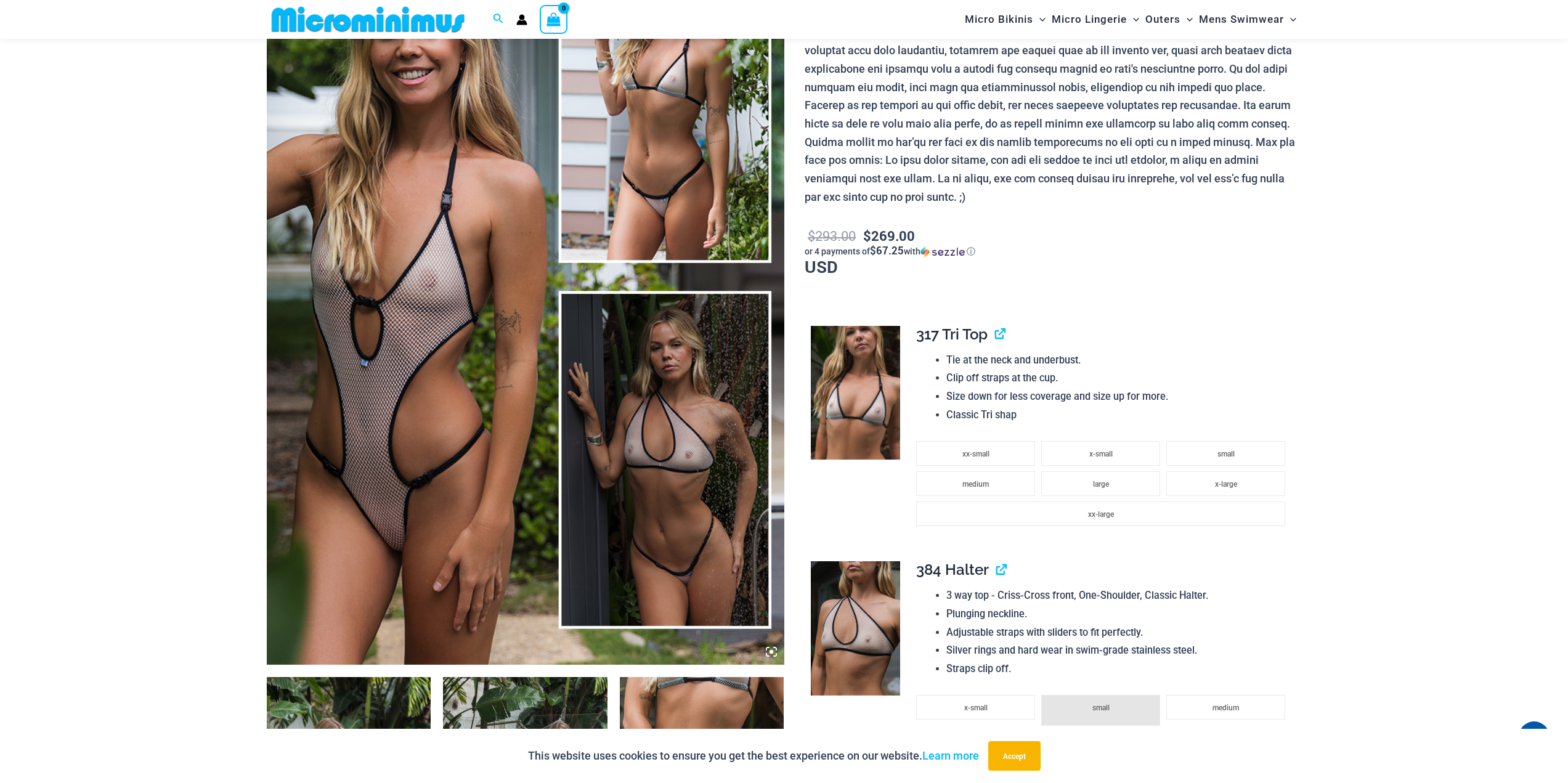
click at [770, 654] on icon at bounding box center [772, 652] width 4 height 4
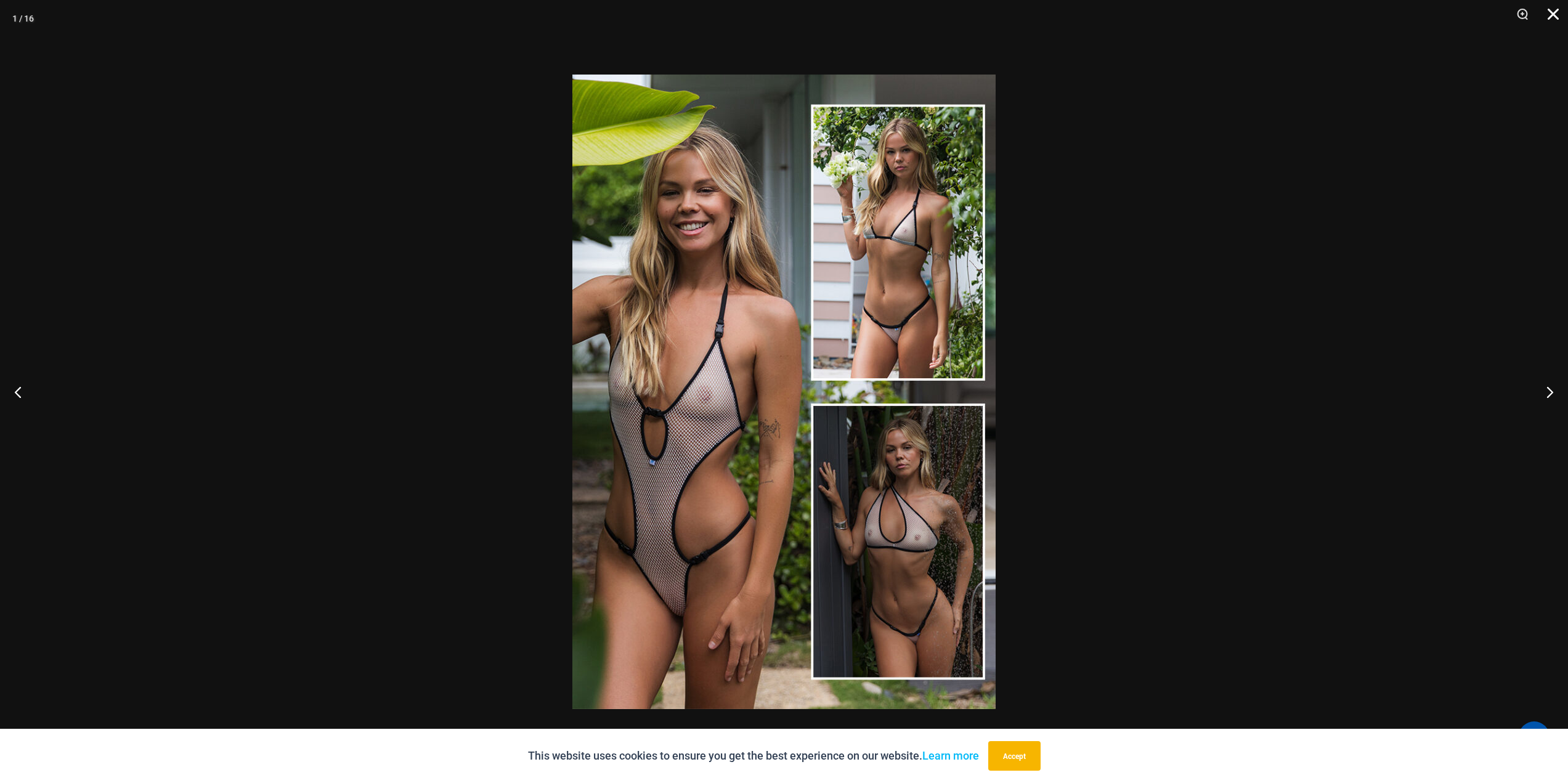
click at [1552, 13] on button "Close" at bounding box center [1549, 18] width 31 height 37
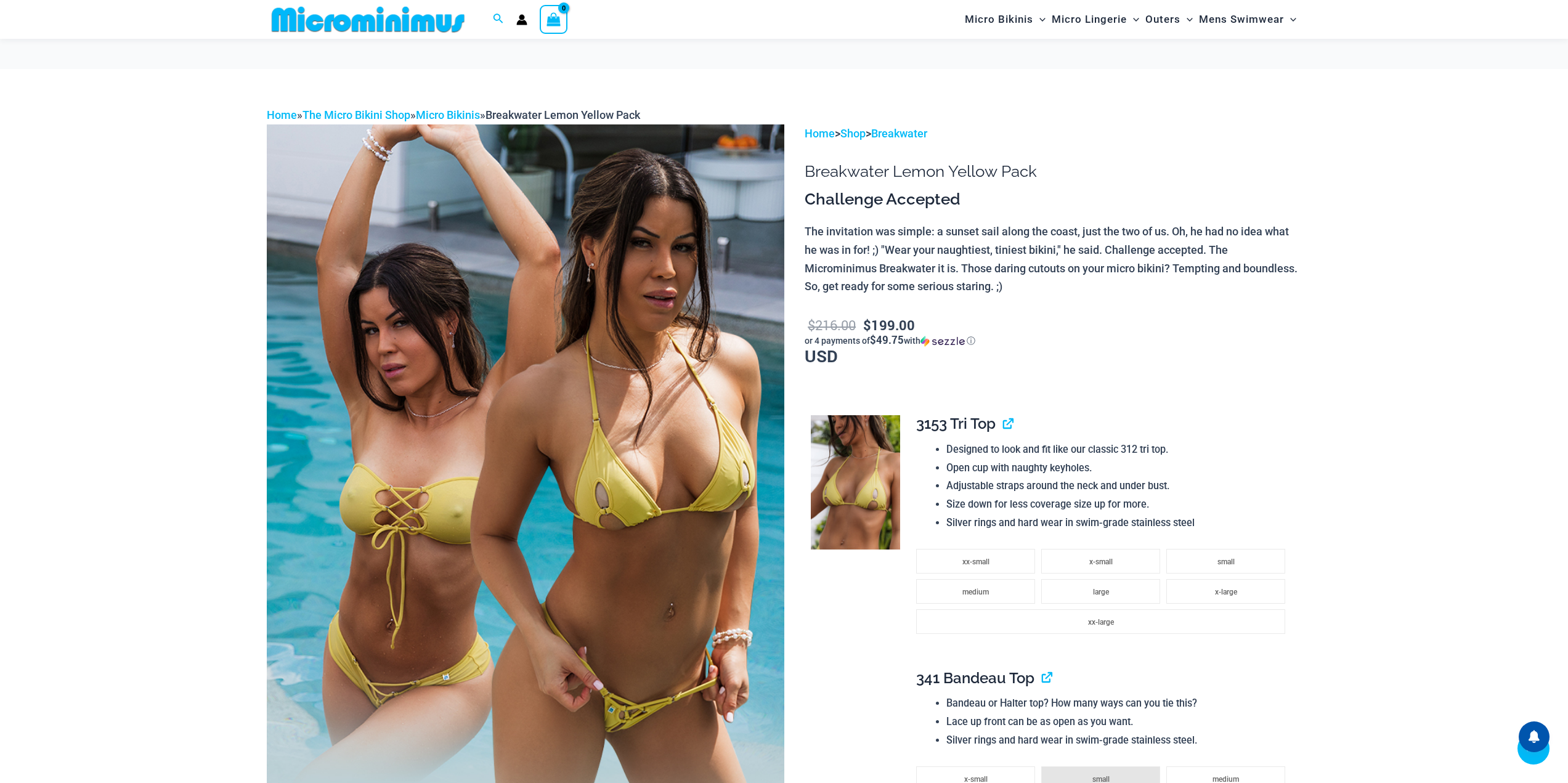
scroll to position [300, 0]
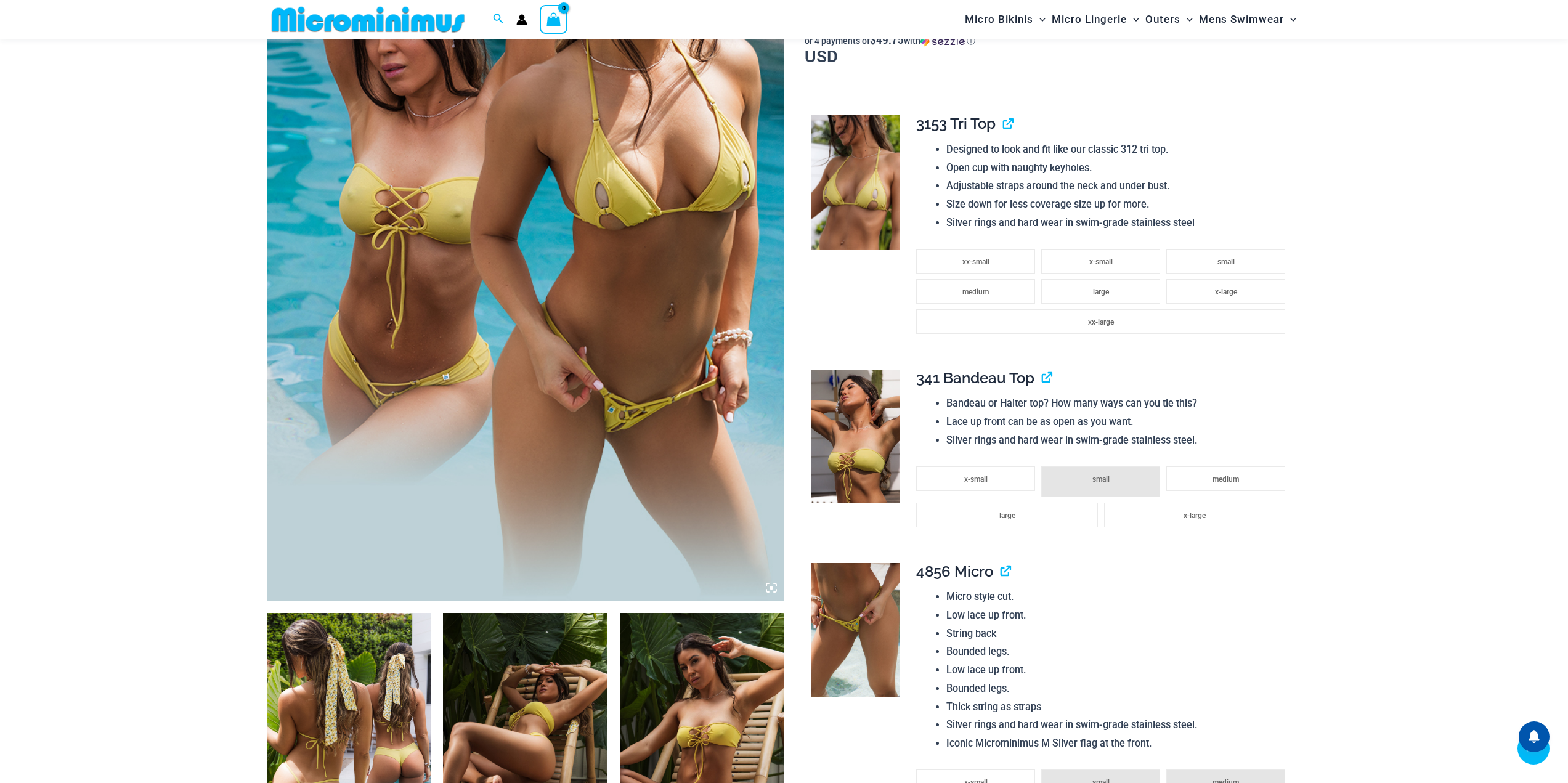
click at [769, 594] on icon at bounding box center [772, 588] width 11 height 11
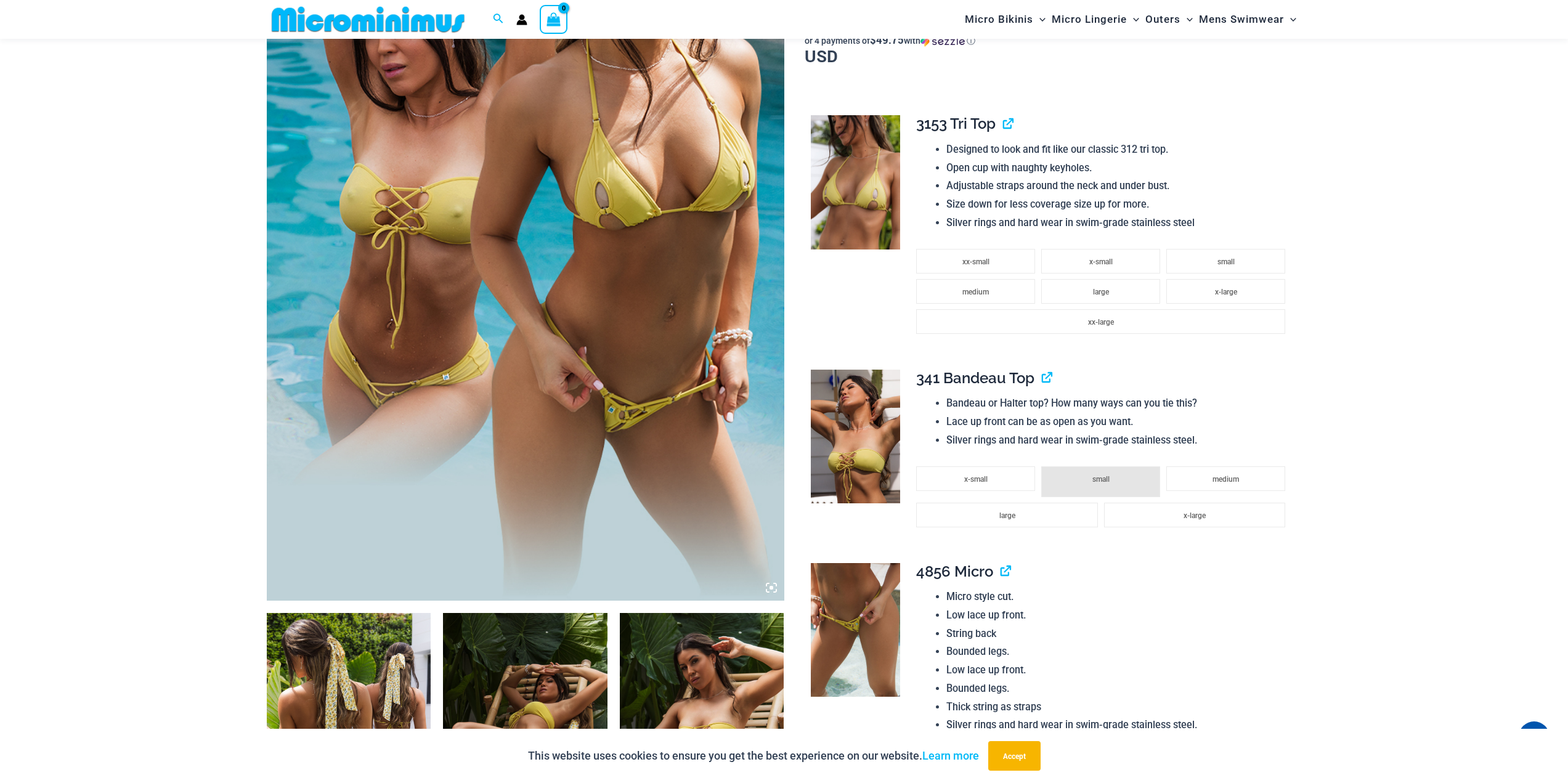
click at [773, 594] on icon at bounding box center [772, 588] width 11 height 11
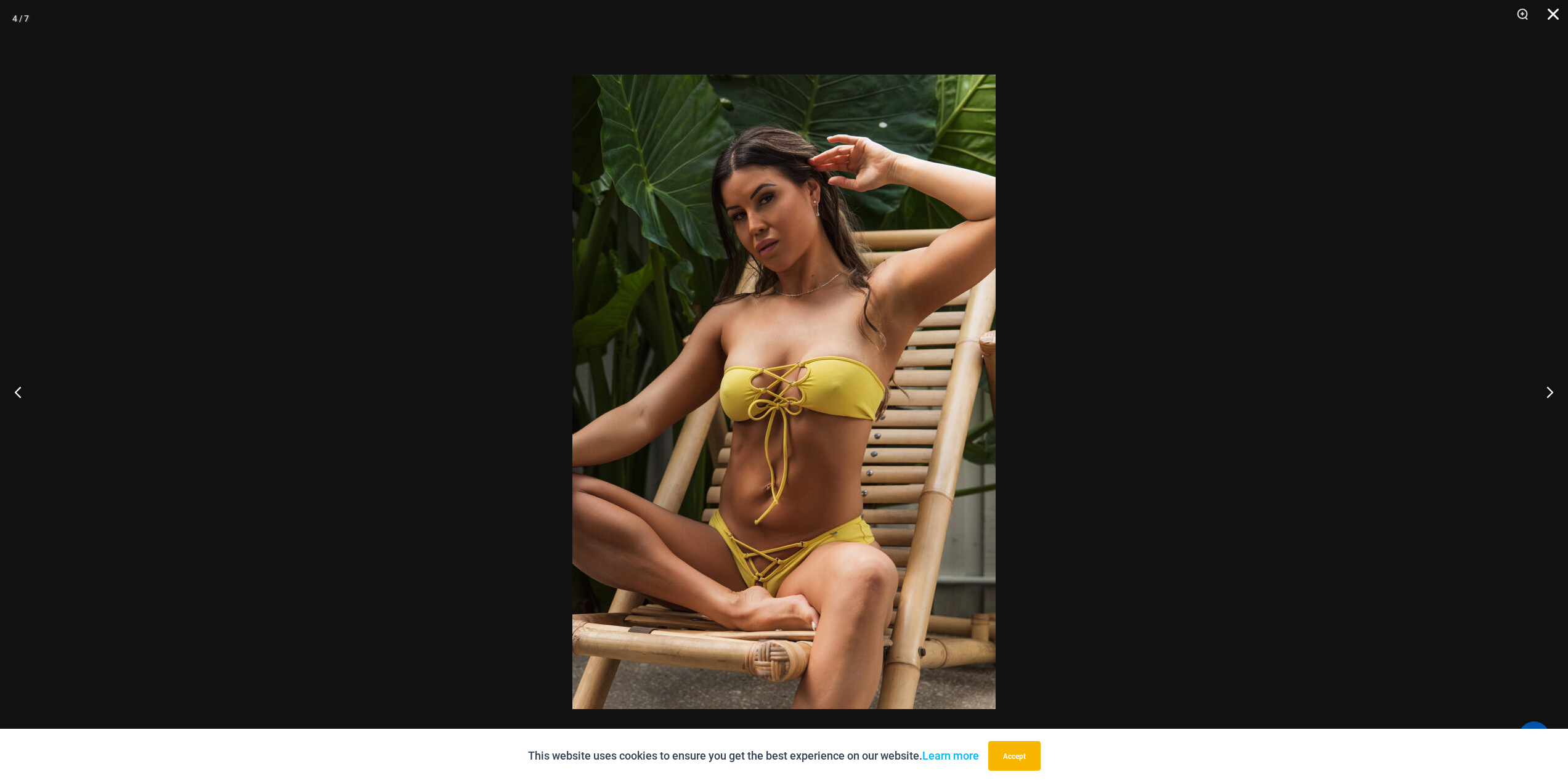
click at [1556, 12] on button "Close" at bounding box center [1549, 18] width 31 height 37
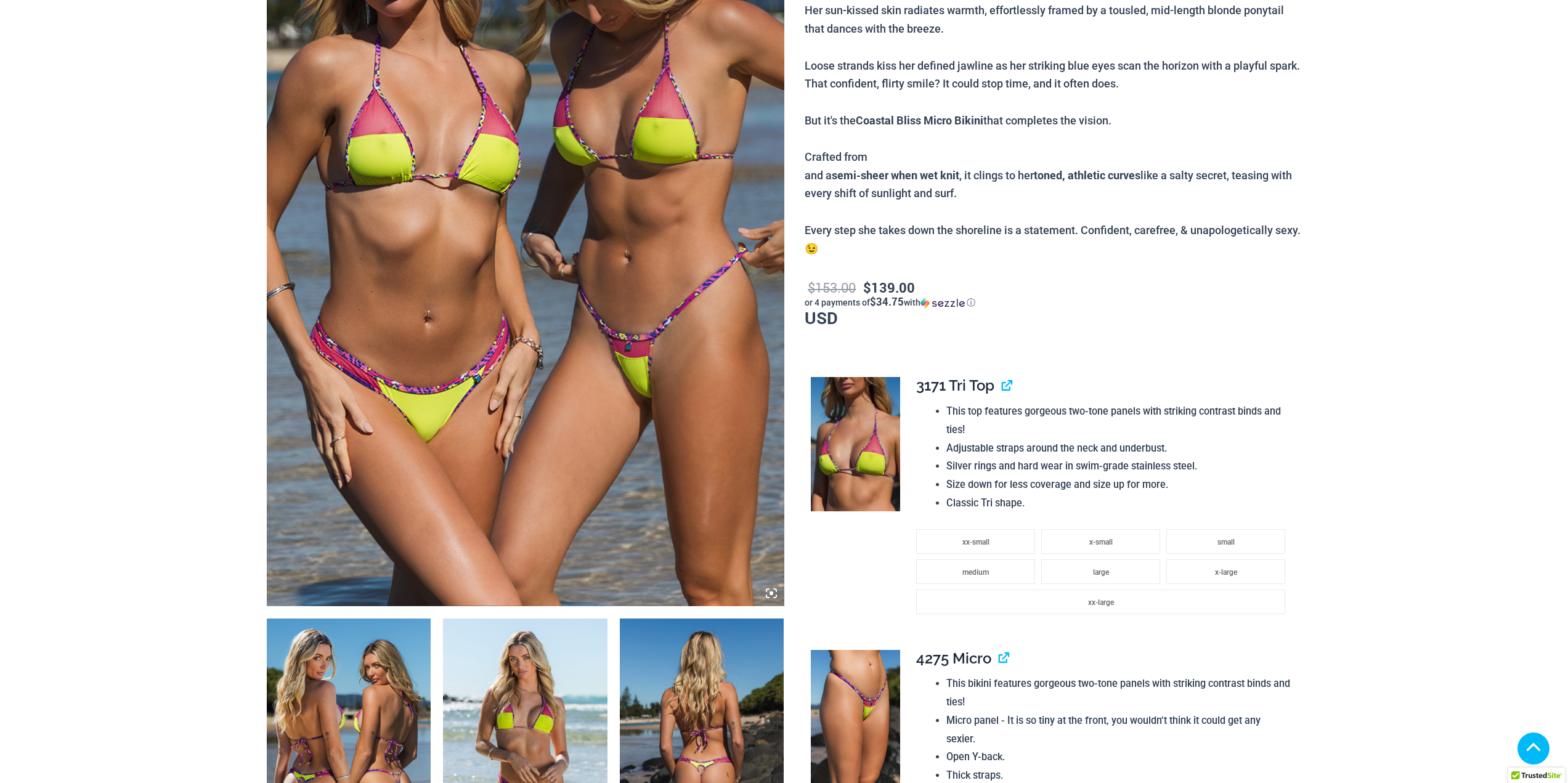
scroll to position [308, 0]
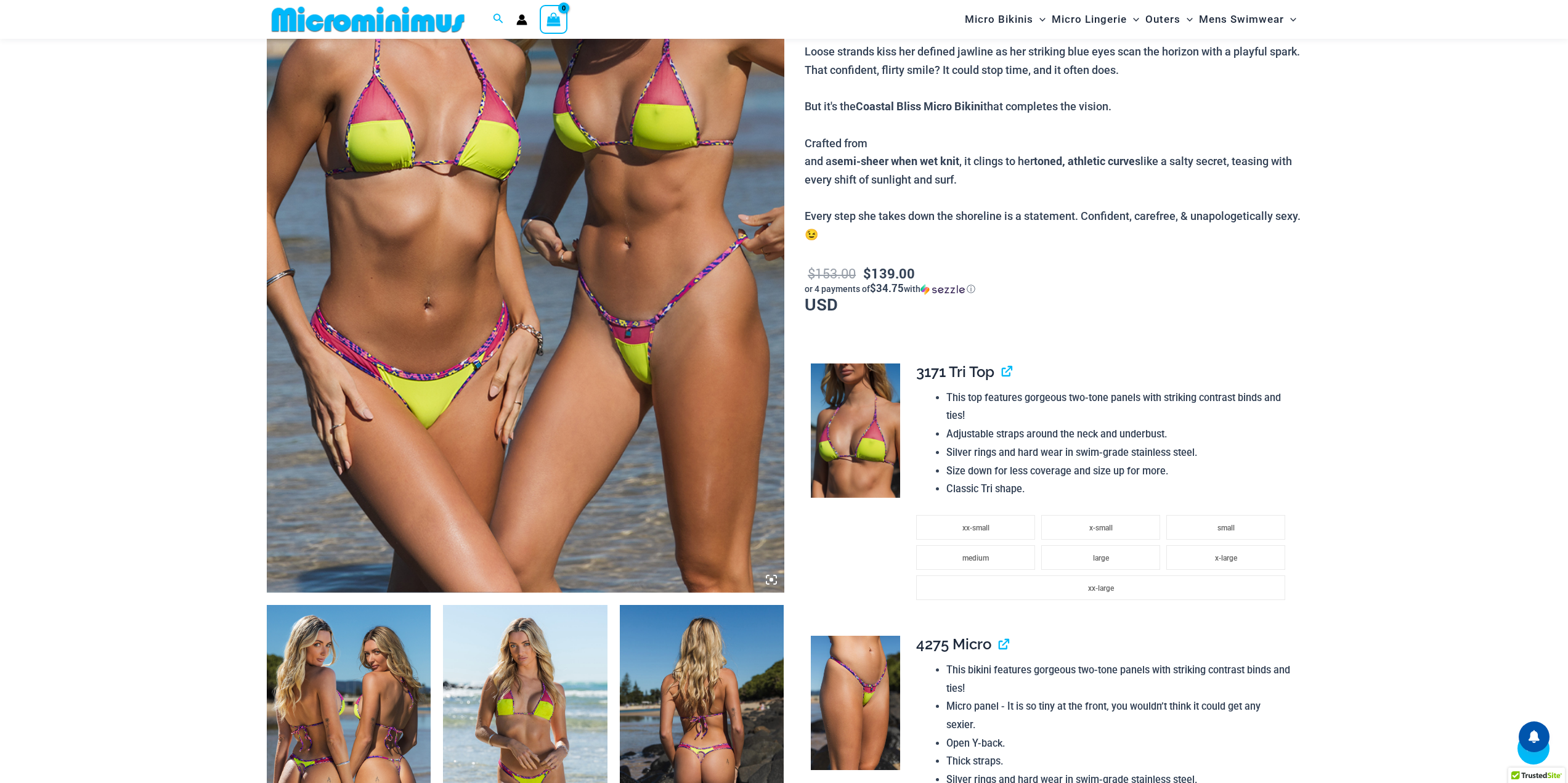
click at [770, 585] on icon at bounding box center [772, 580] width 11 height 11
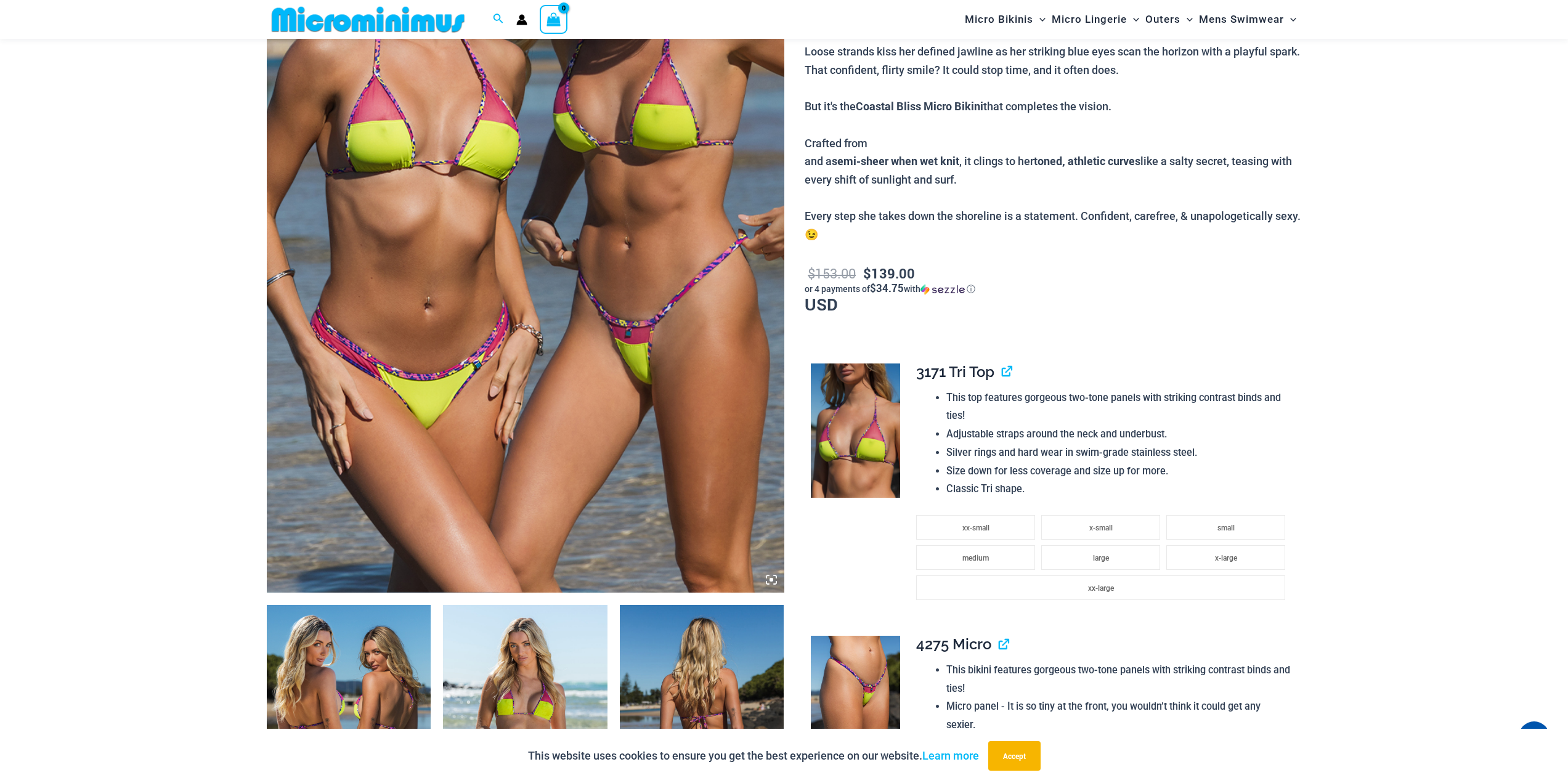
click at [770, 585] on icon at bounding box center [772, 580] width 11 height 11
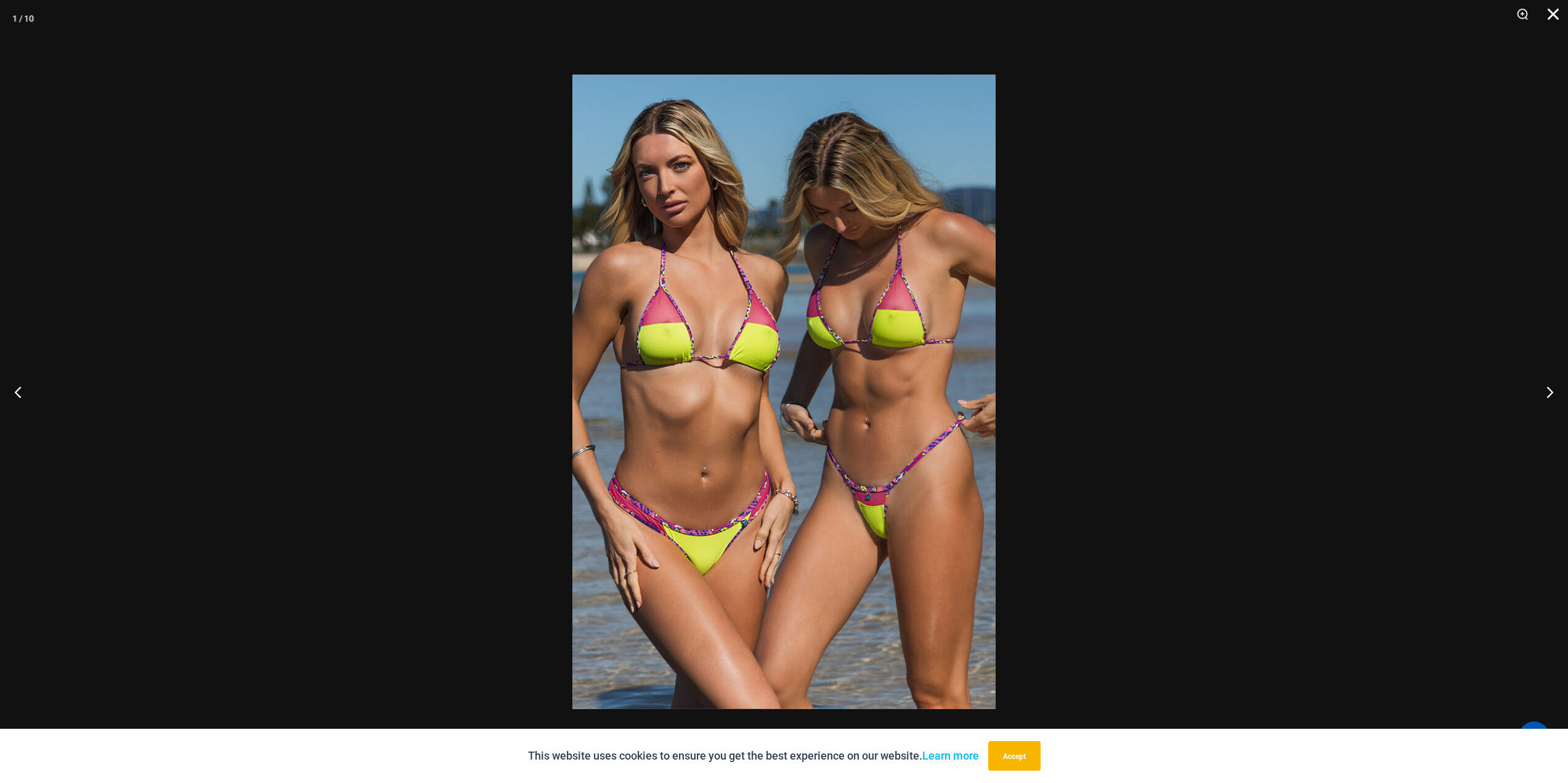
click at [1553, 13] on button "Close" at bounding box center [1549, 18] width 31 height 37
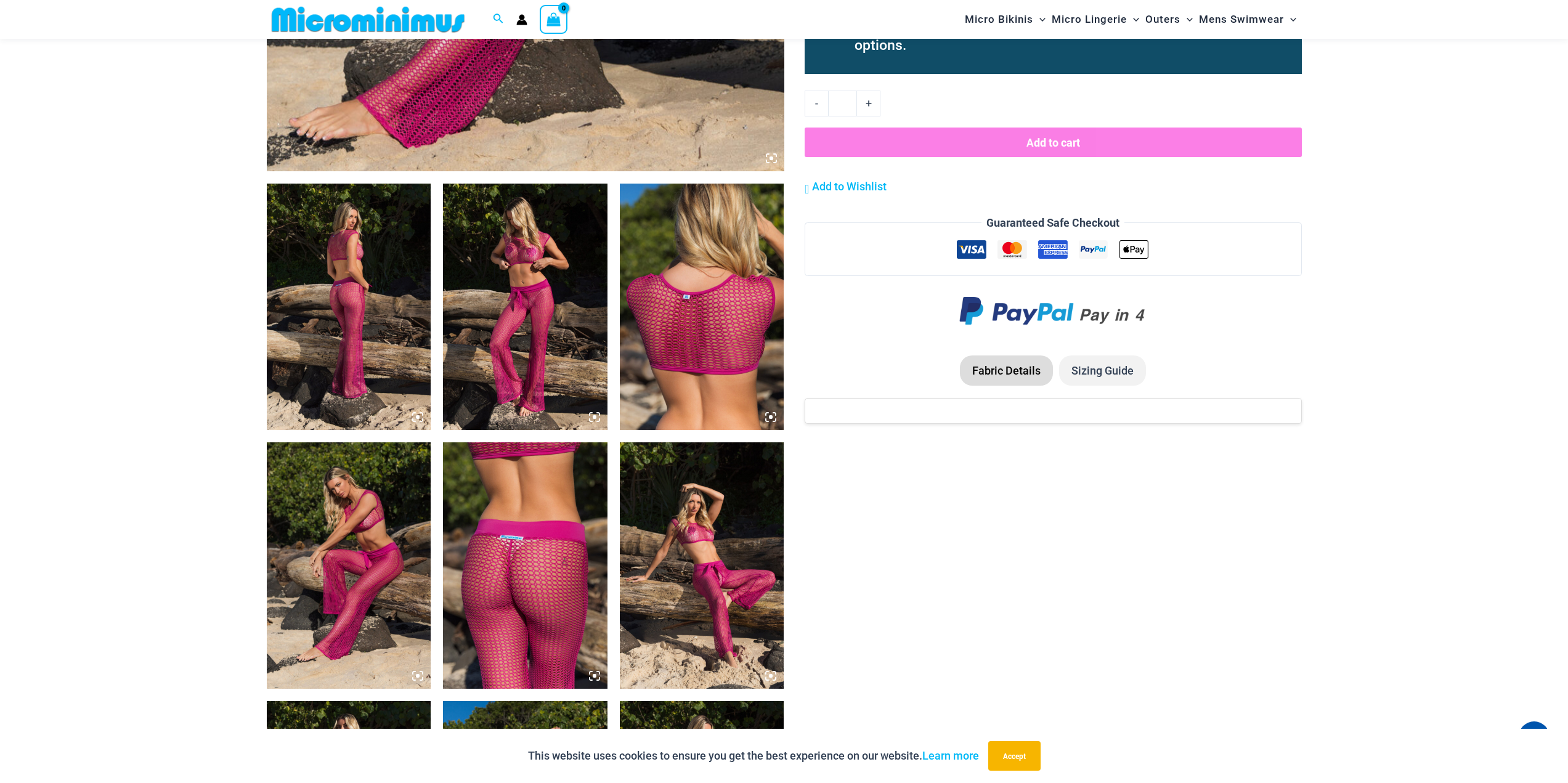
scroll to position [668, 0]
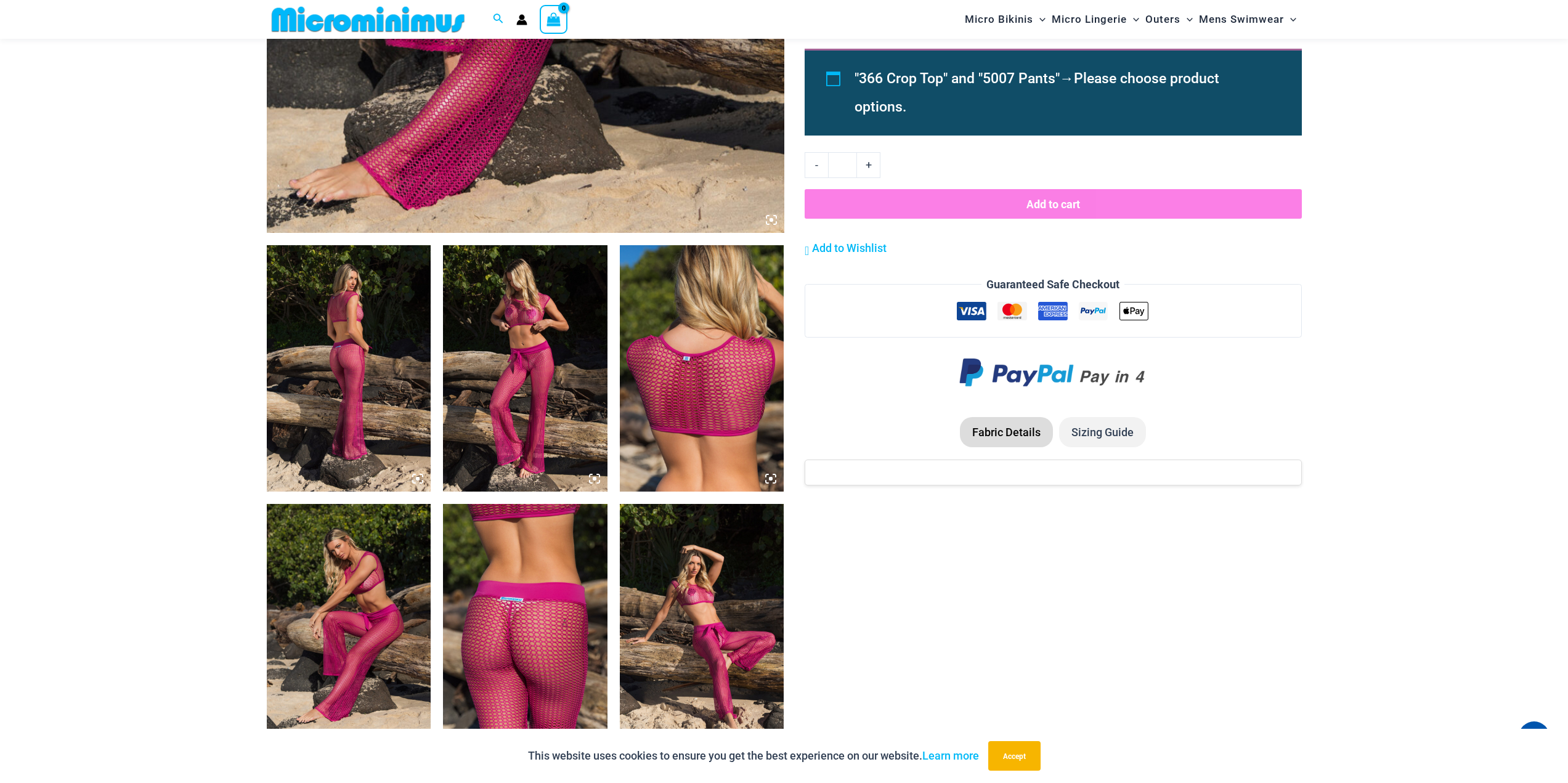
click at [592, 477] on icon at bounding box center [591, 476] width 3 height 3
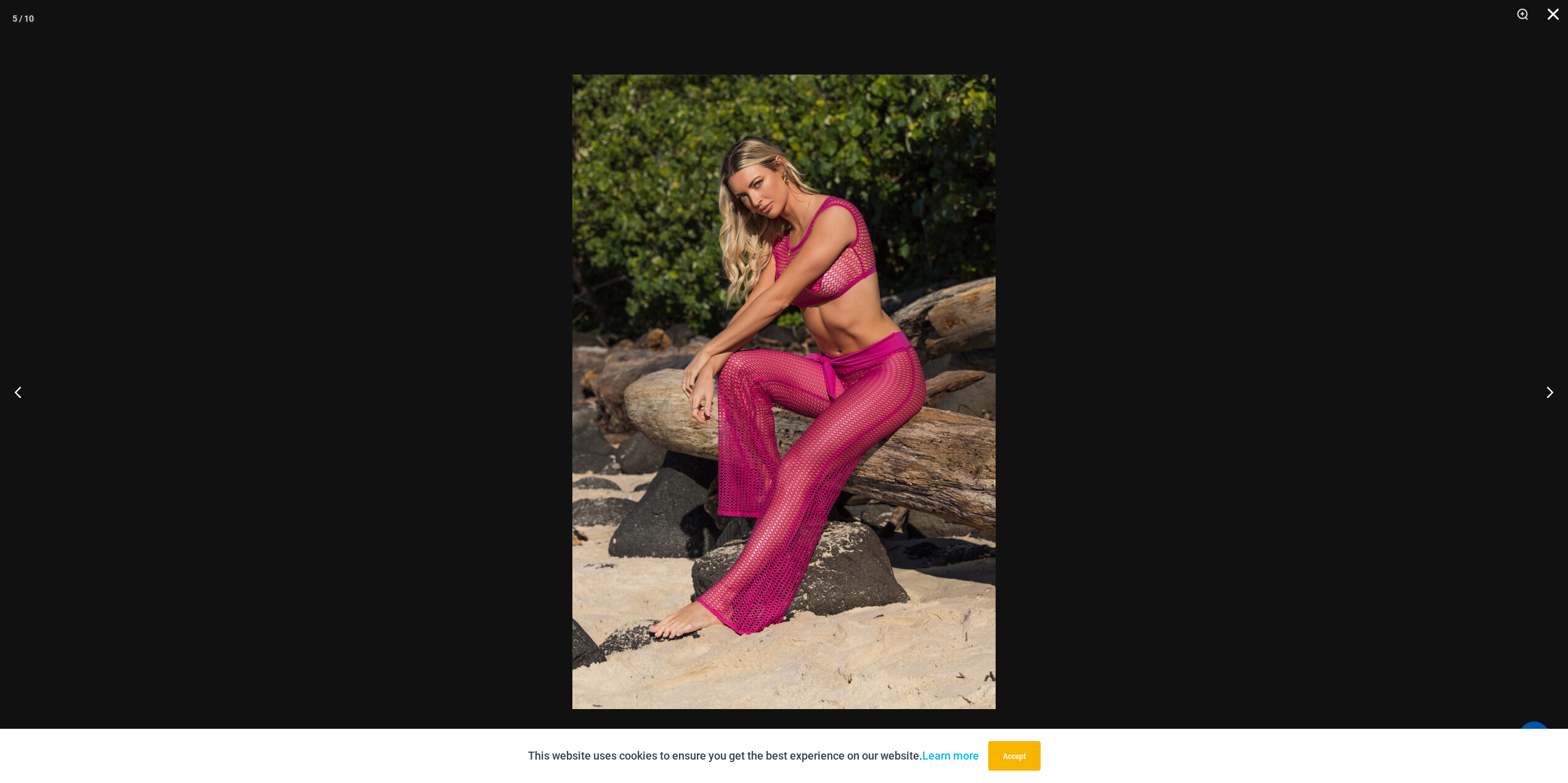
click at [1554, 12] on button "Close" at bounding box center [1549, 18] width 31 height 37
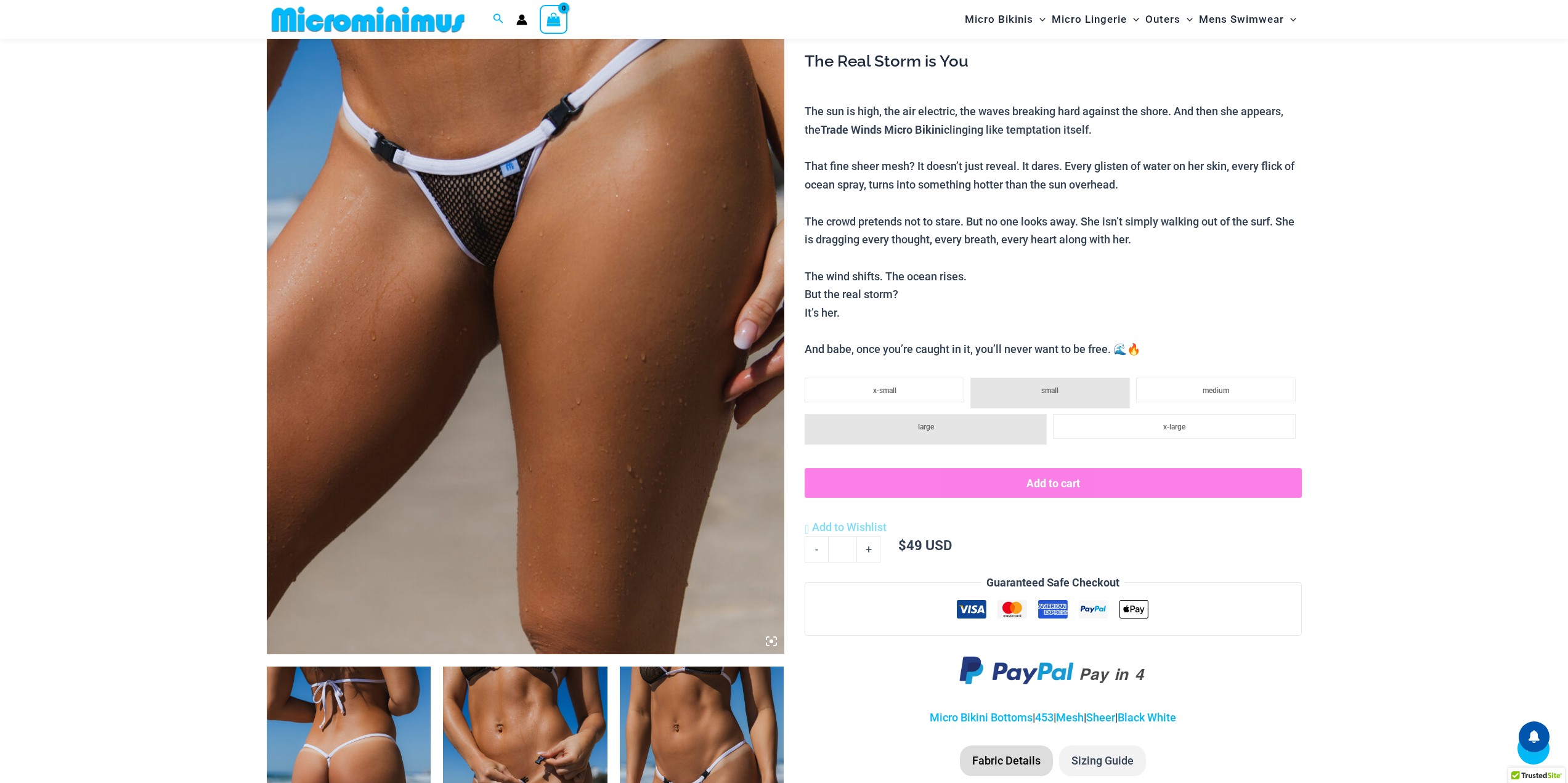
scroll to position [545, 0]
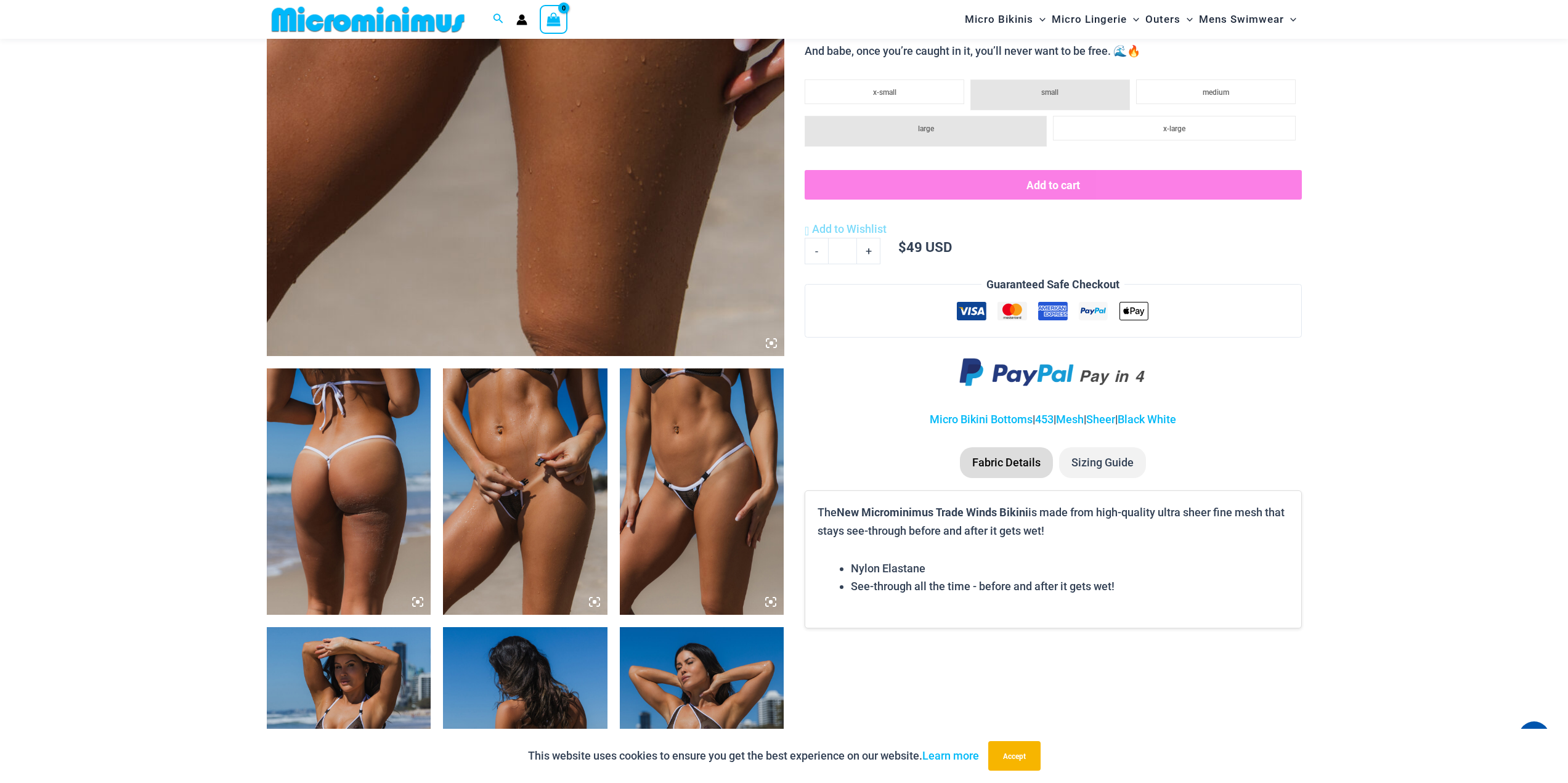
click at [767, 349] on icon at bounding box center [772, 343] width 11 height 11
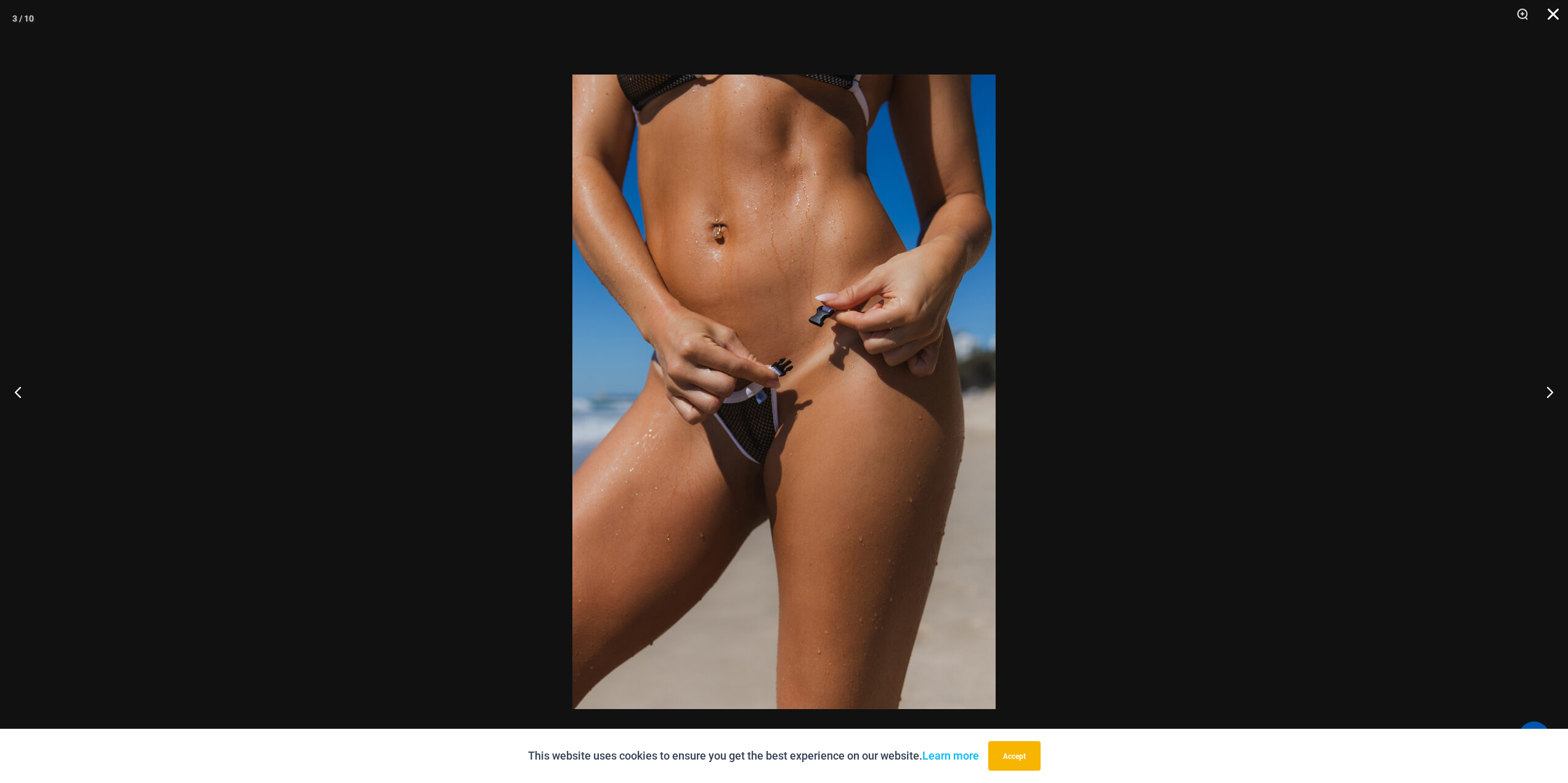
click at [1558, 10] on button "Close" at bounding box center [1549, 18] width 31 height 37
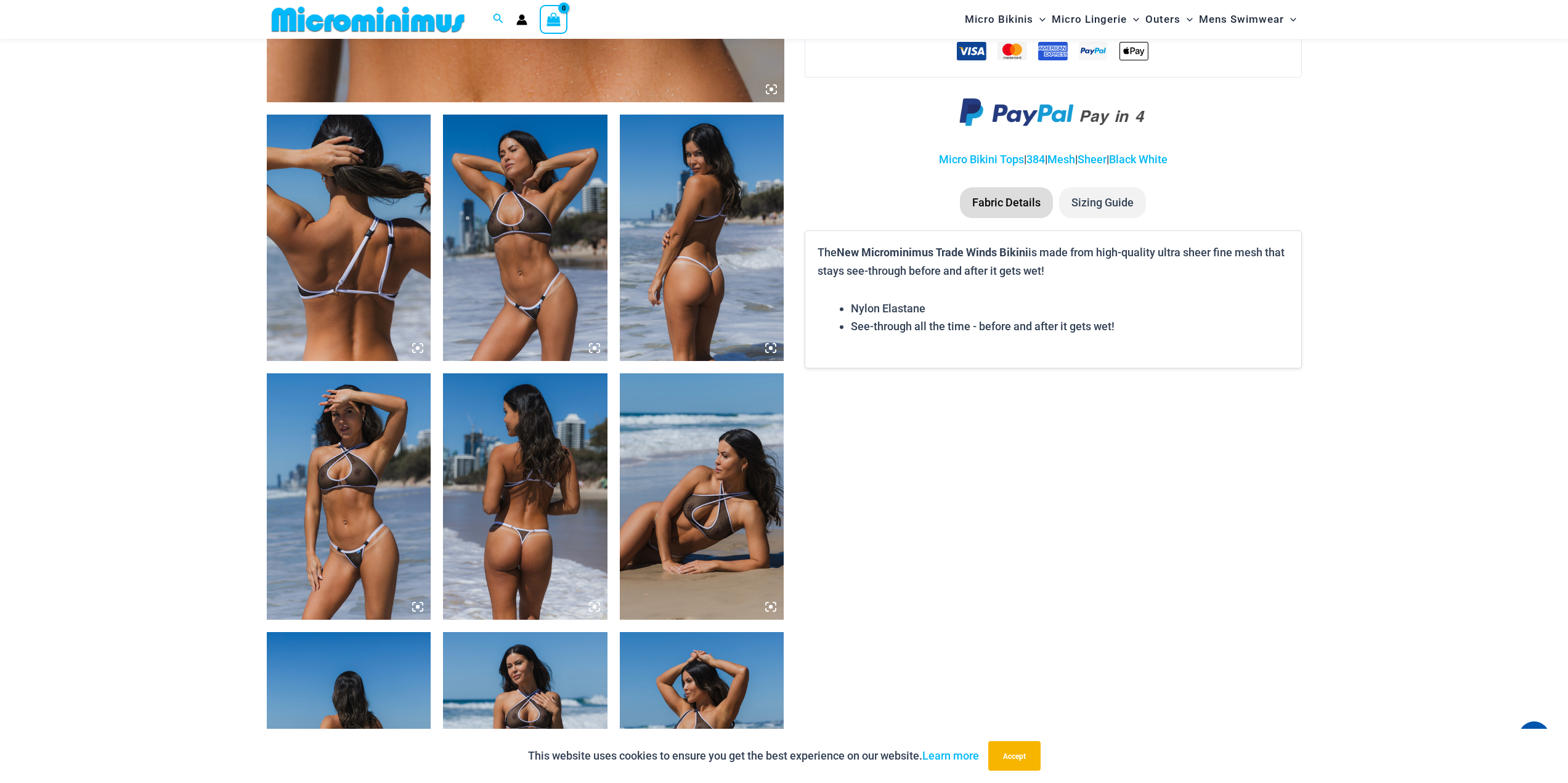
scroll to position [1048, 0]
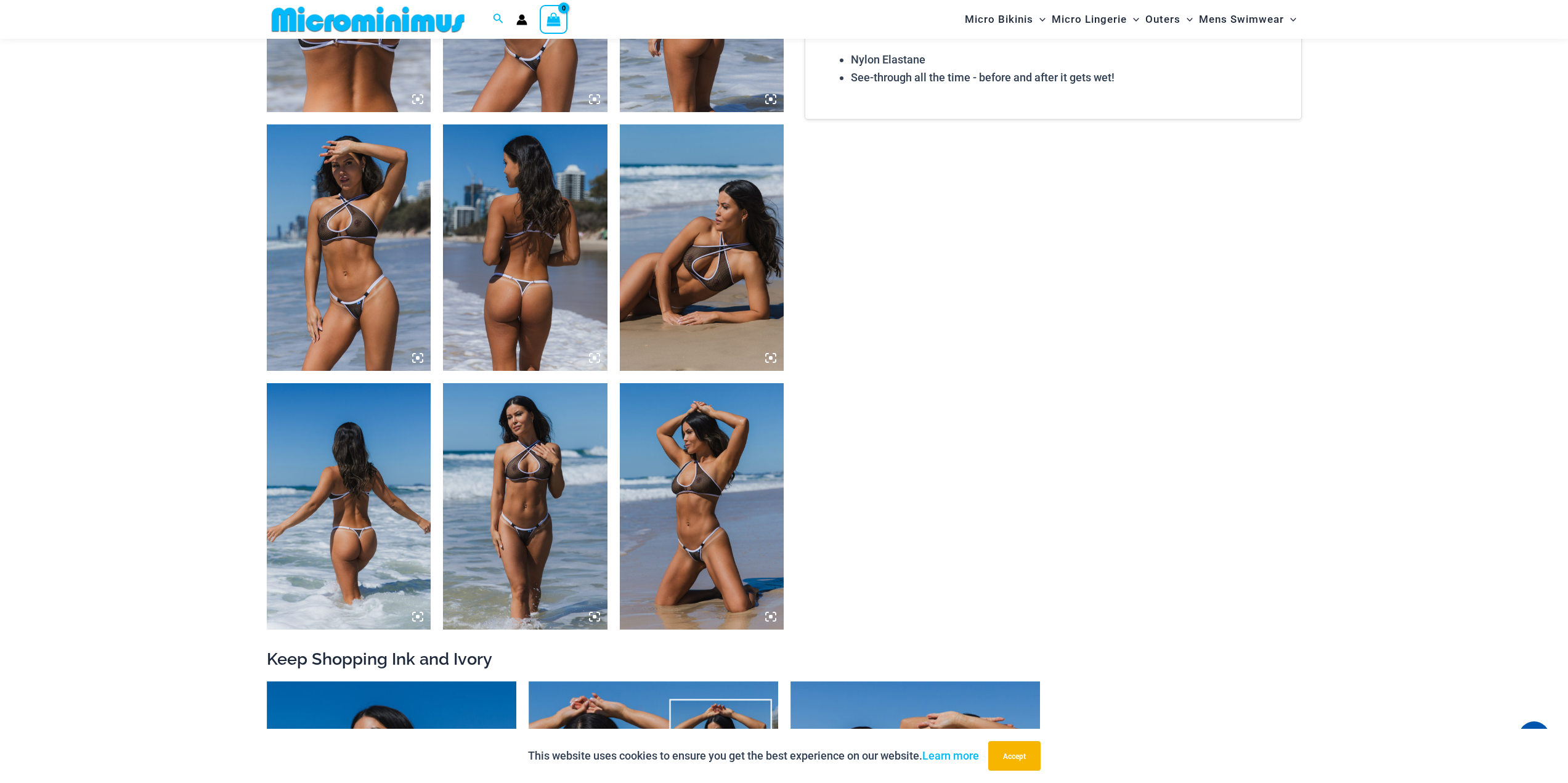
click at [596, 622] on icon at bounding box center [595, 617] width 11 height 11
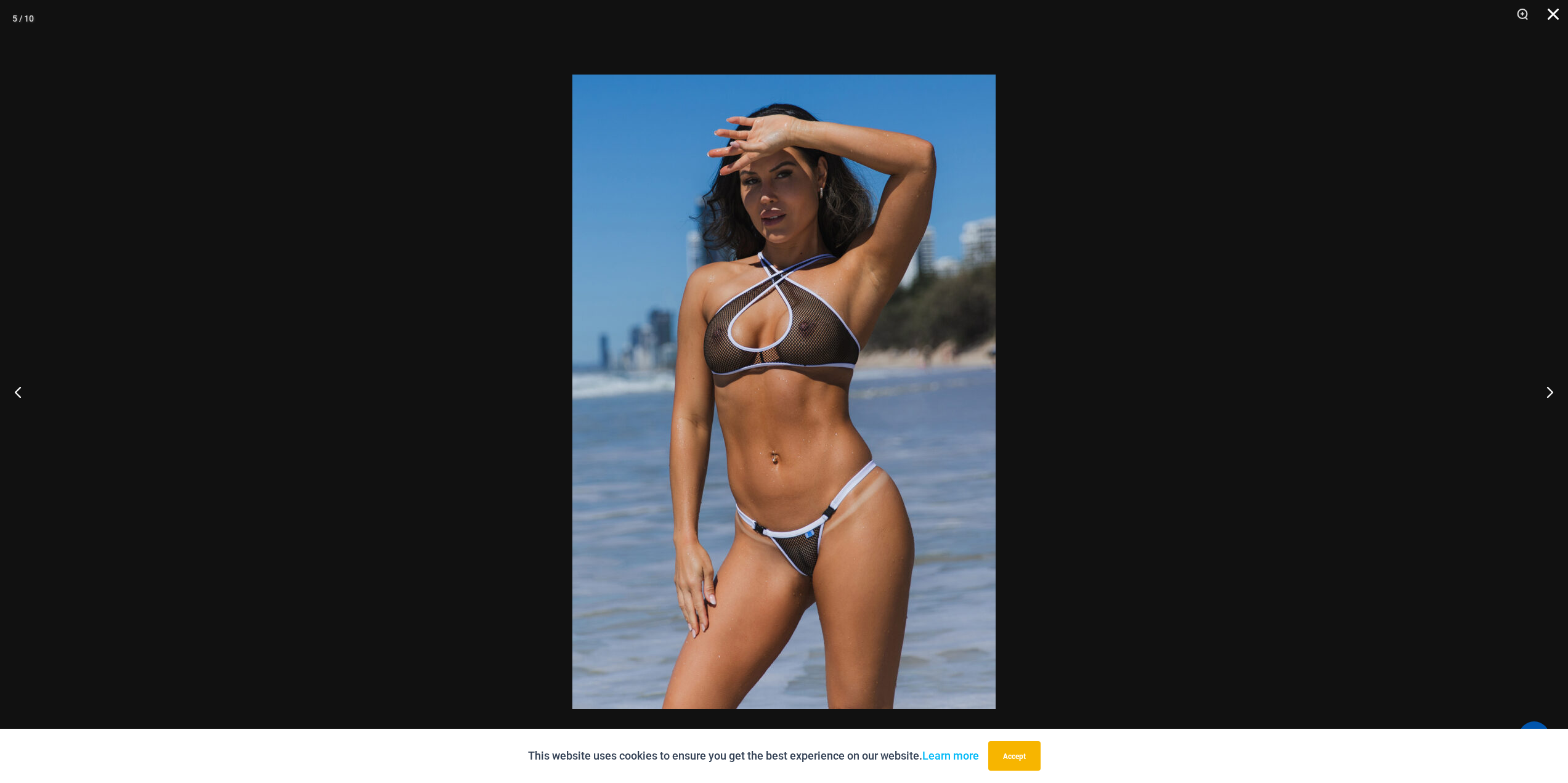
click at [1558, 14] on button "Close" at bounding box center [1549, 18] width 31 height 37
